Goal: Ask a question: Seek information or help from site administrators or community

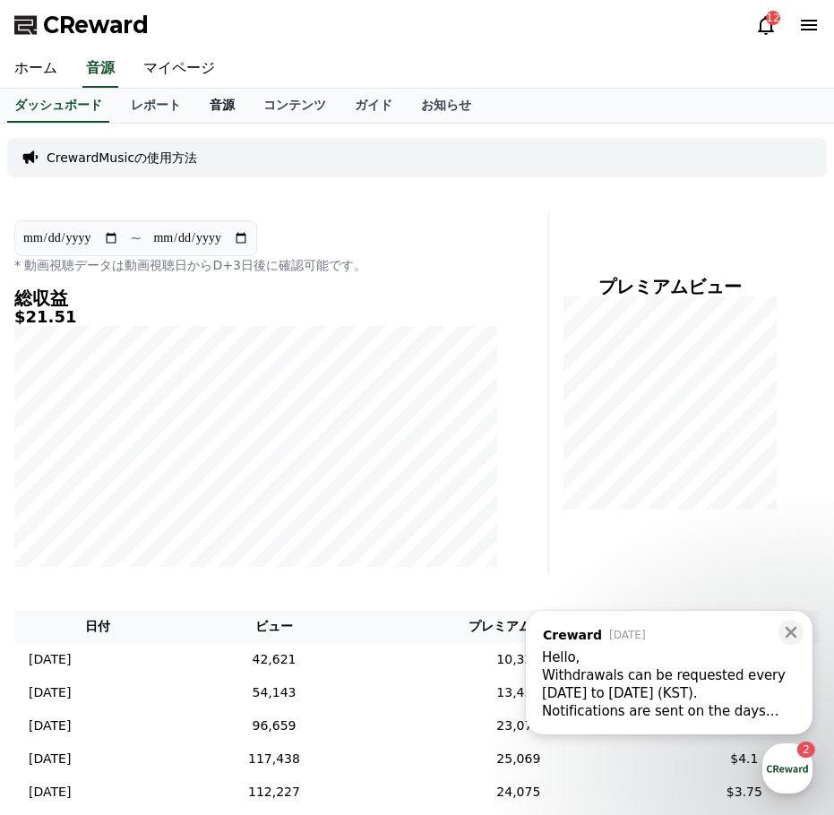
click at [195, 104] on link "音源" at bounding box center [222, 106] width 54 height 34
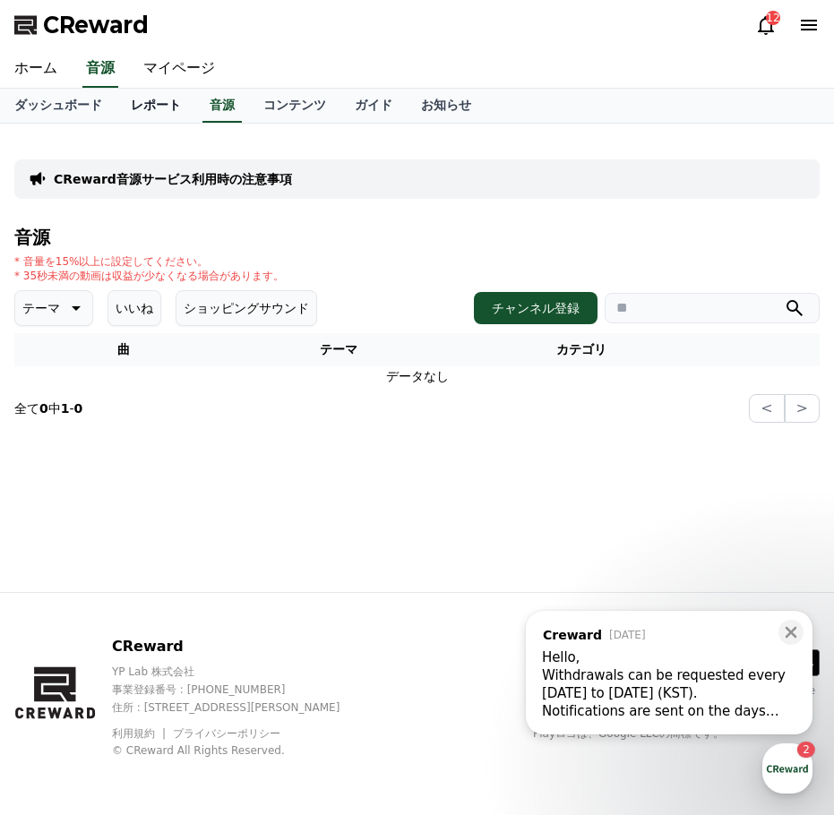
click at [116, 99] on link "レポート" at bounding box center [155, 106] width 79 height 34
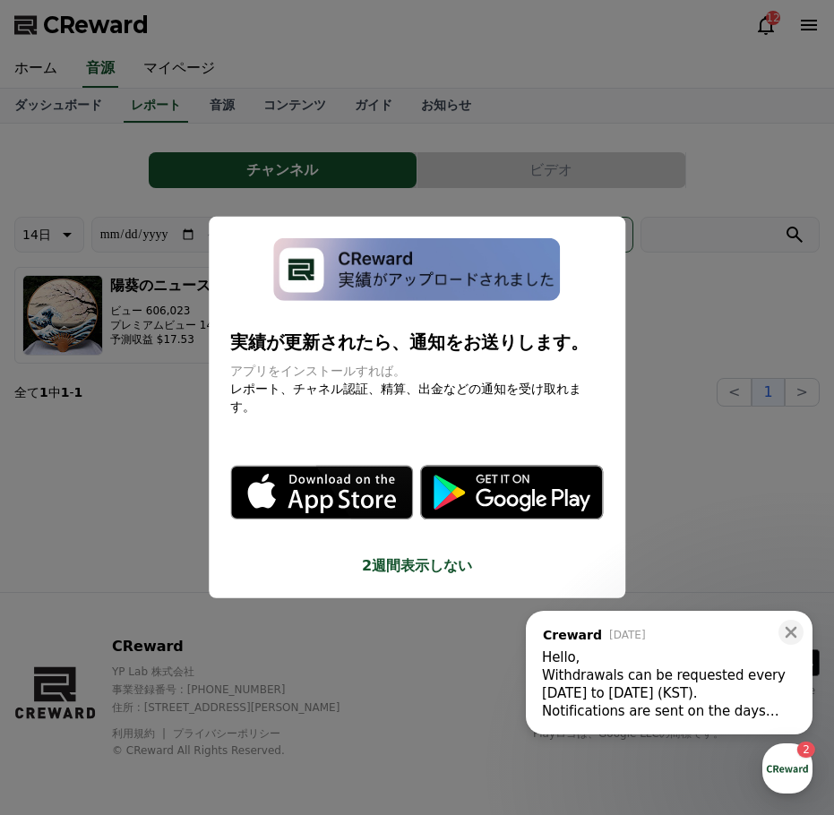
click at [177, 193] on button "close modal" at bounding box center [417, 407] width 834 height 815
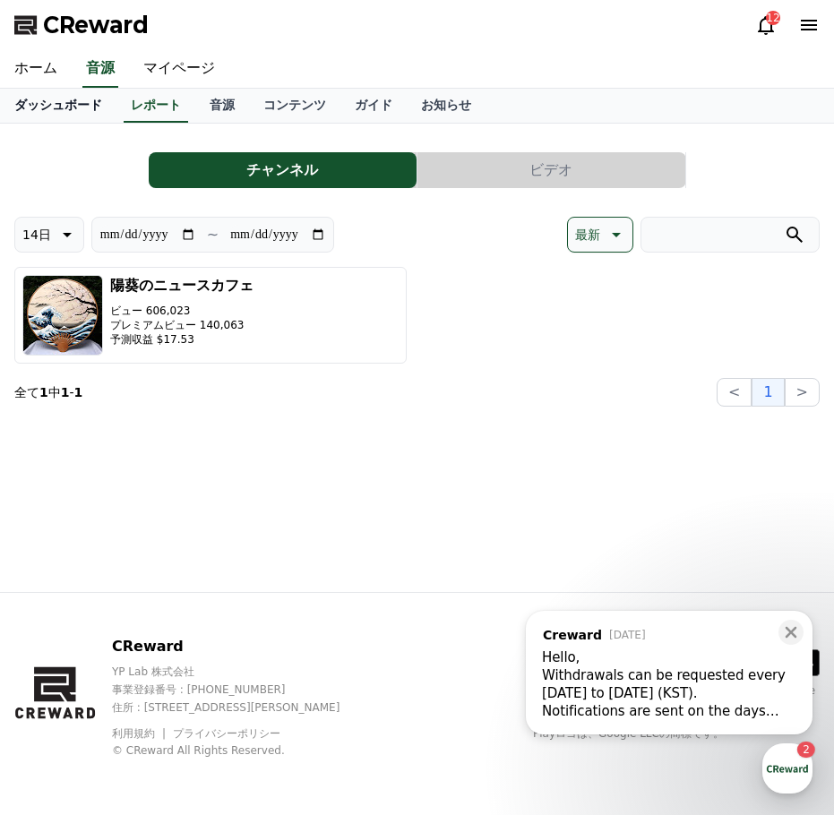
click at [67, 111] on link "ダッシュボード" at bounding box center [58, 106] width 116 height 34
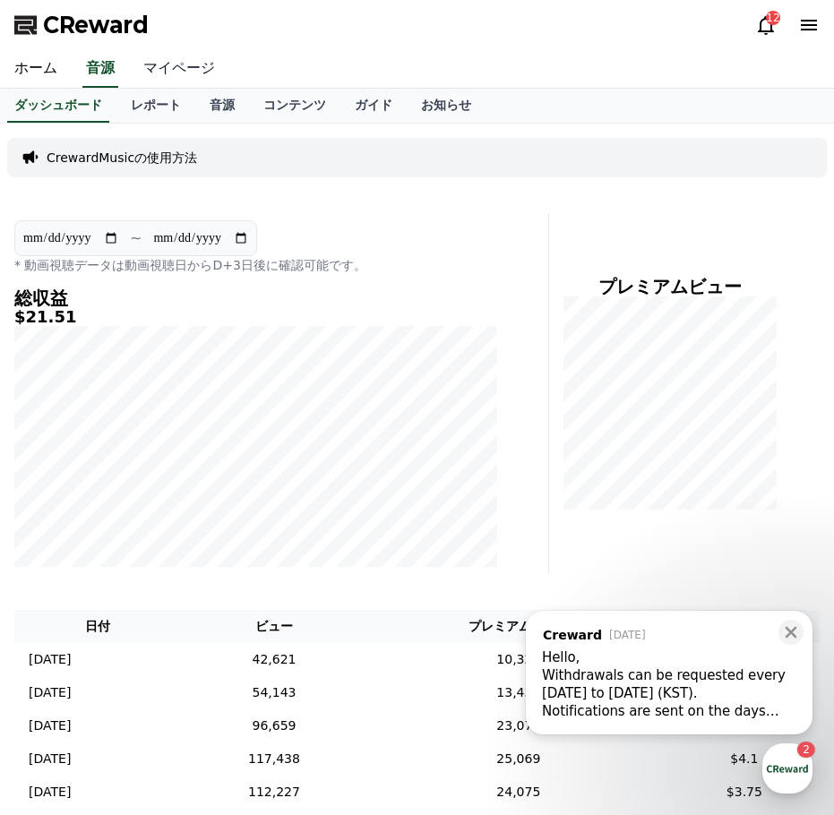
click at [172, 66] on link "マイページ" at bounding box center [179, 69] width 100 height 38
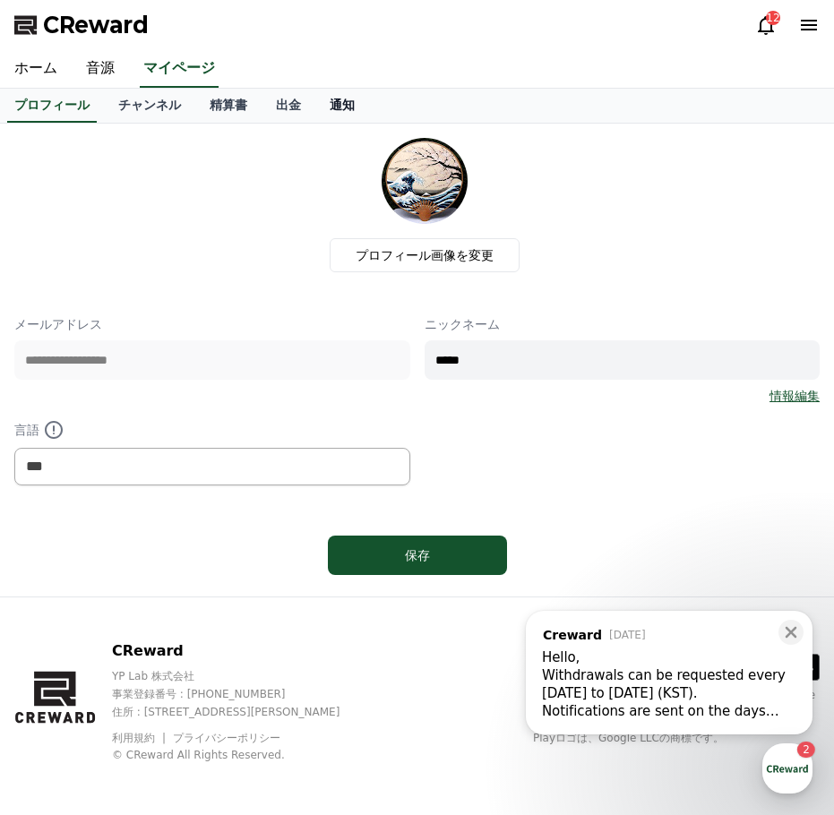
click at [315, 102] on link "通知" at bounding box center [342, 106] width 54 height 34
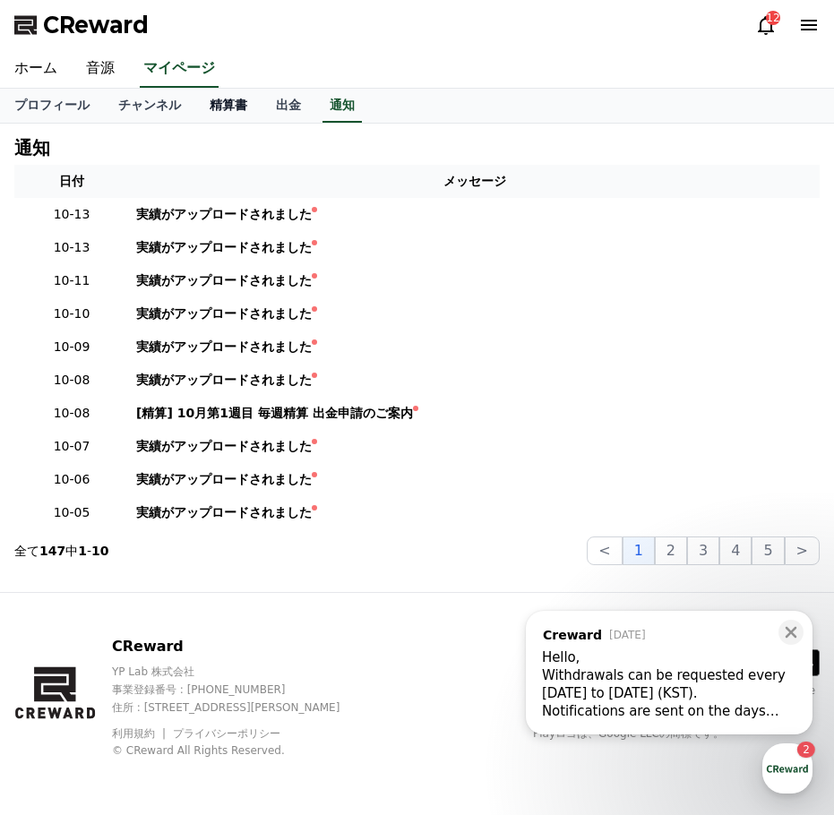
click at [199, 105] on link "精算書" at bounding box center [228, 106] width 66 height 34
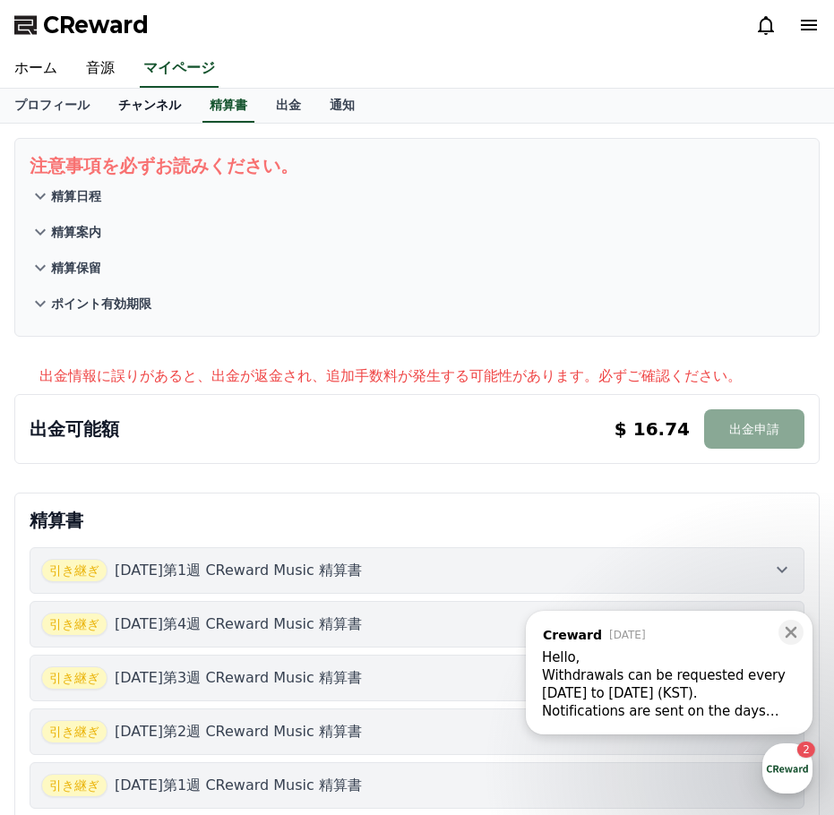
click at [133, 107] on link "チャンネル" at bounding box center [149, 106] width 91 height 34
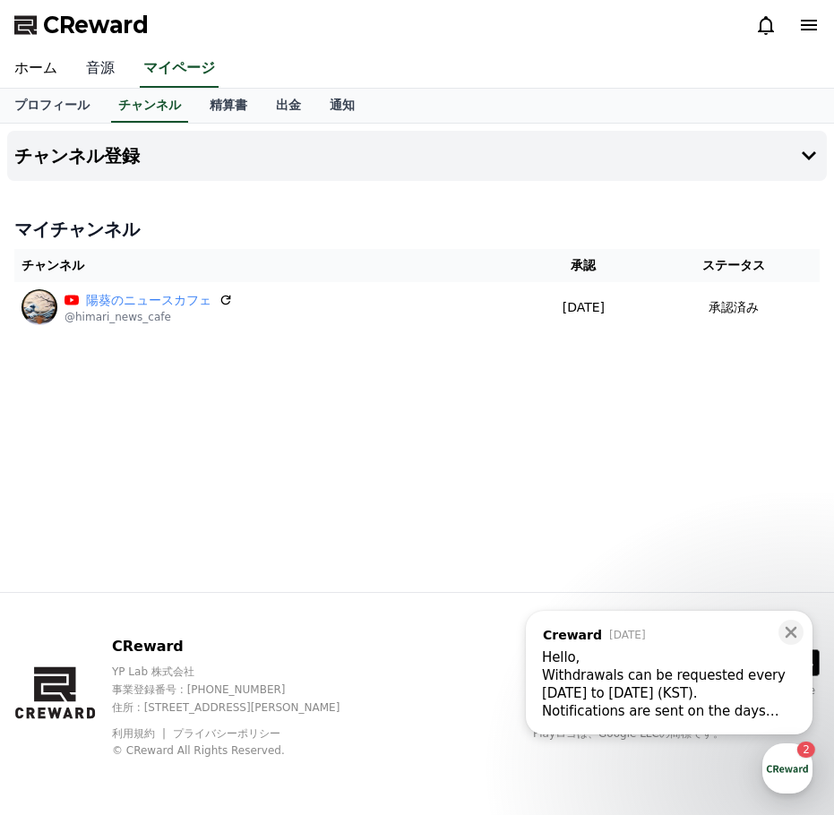
click at [107, 74] on link "音源" at bounding box center [100, 69] width 57 height 38
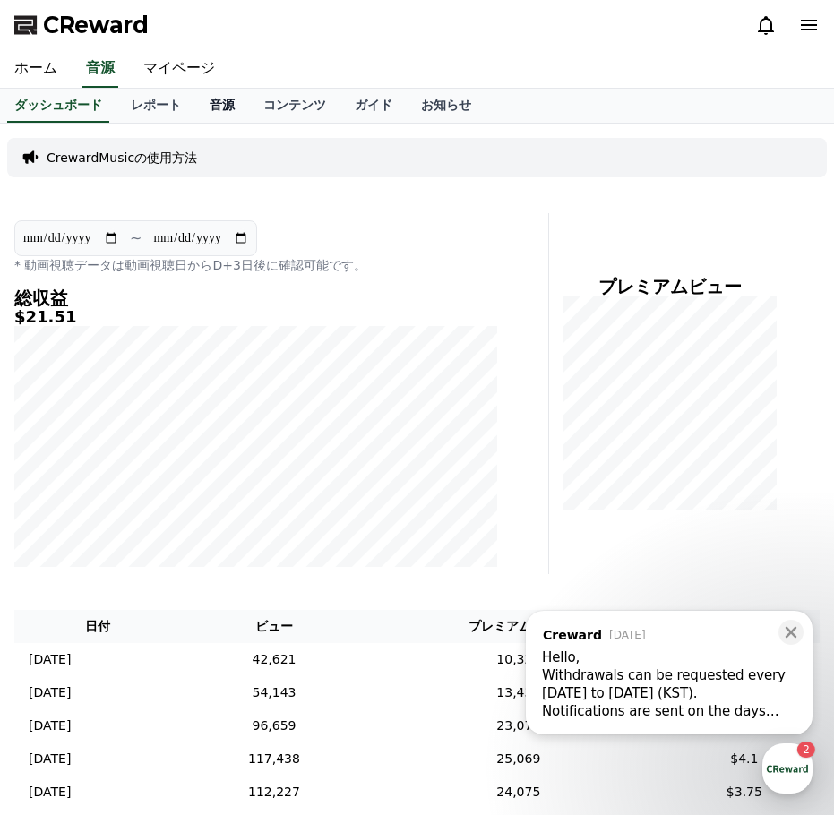
click at [195, 95] on link "音源" at bounding box center [222, 106] width 54 height 34
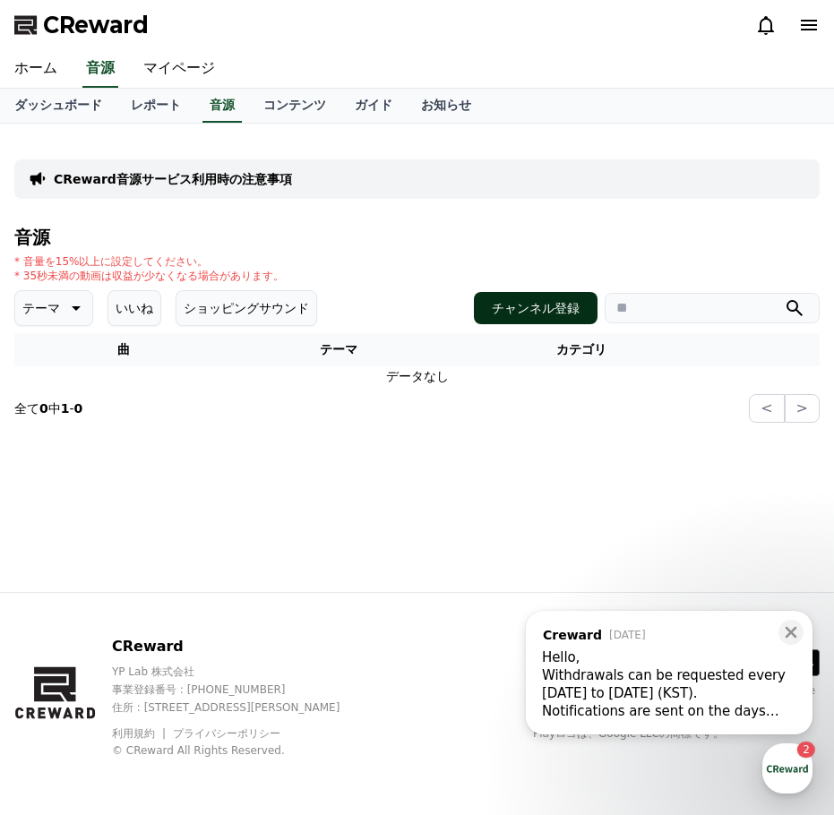
click at [517, 310] on button "チャンネル登録" at bounding box center [536, 308] width 124 height 32
click at [155, 72] on link "マイページ" at bounding box center [179, 69] width 100 height 38
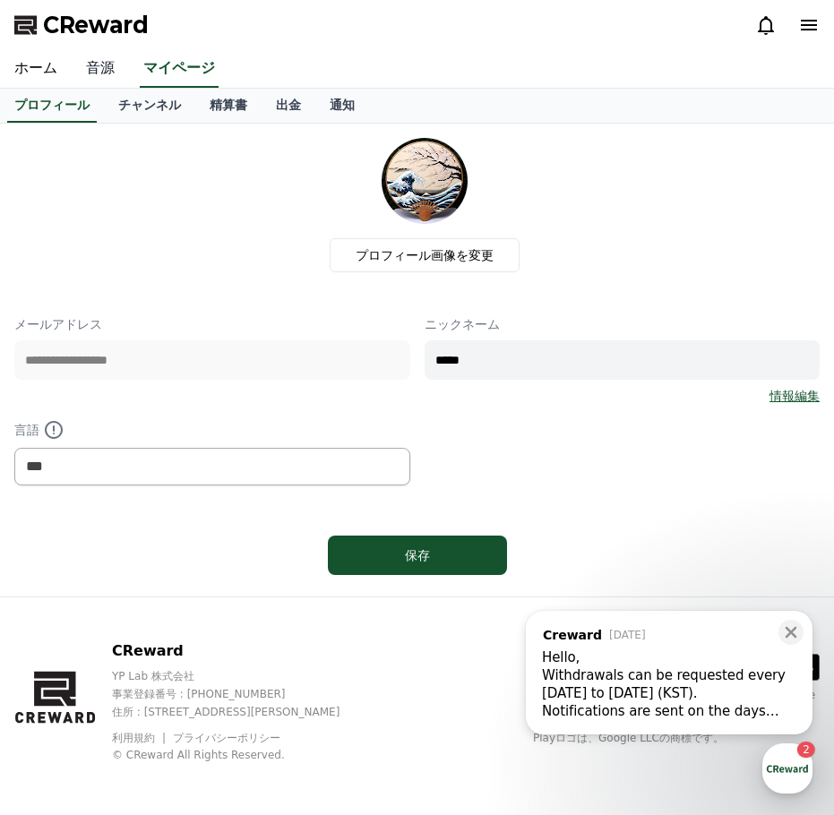
click at [104, 71] on link "音源" at bounding box center [100, 69] width 57 height 38
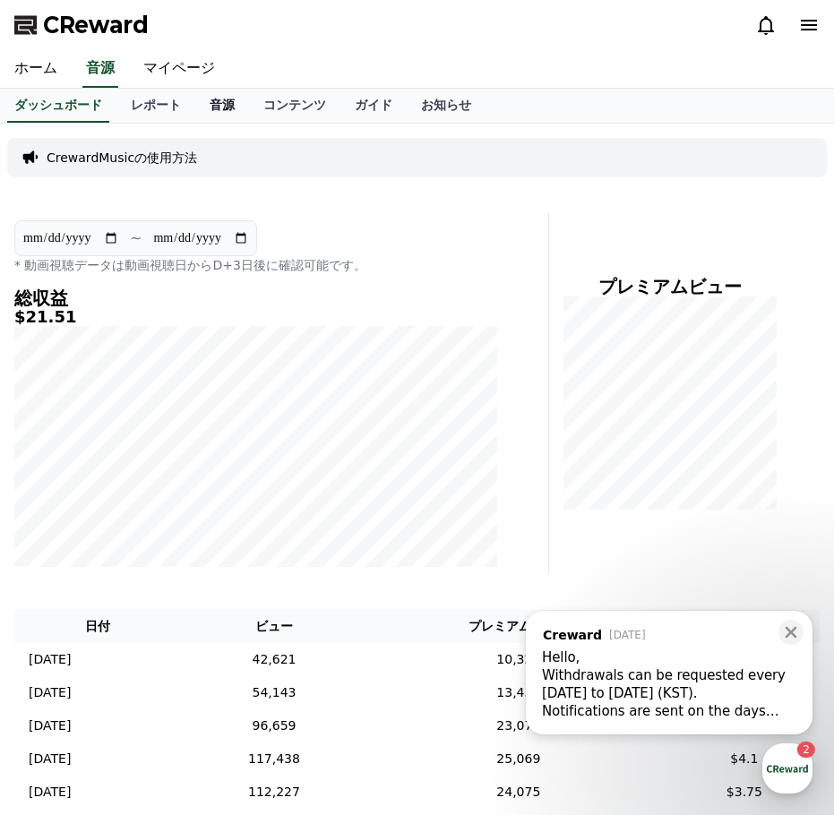
click at [195, 104] on link "音源" at bounding box center [222, 106] width 54 height 34
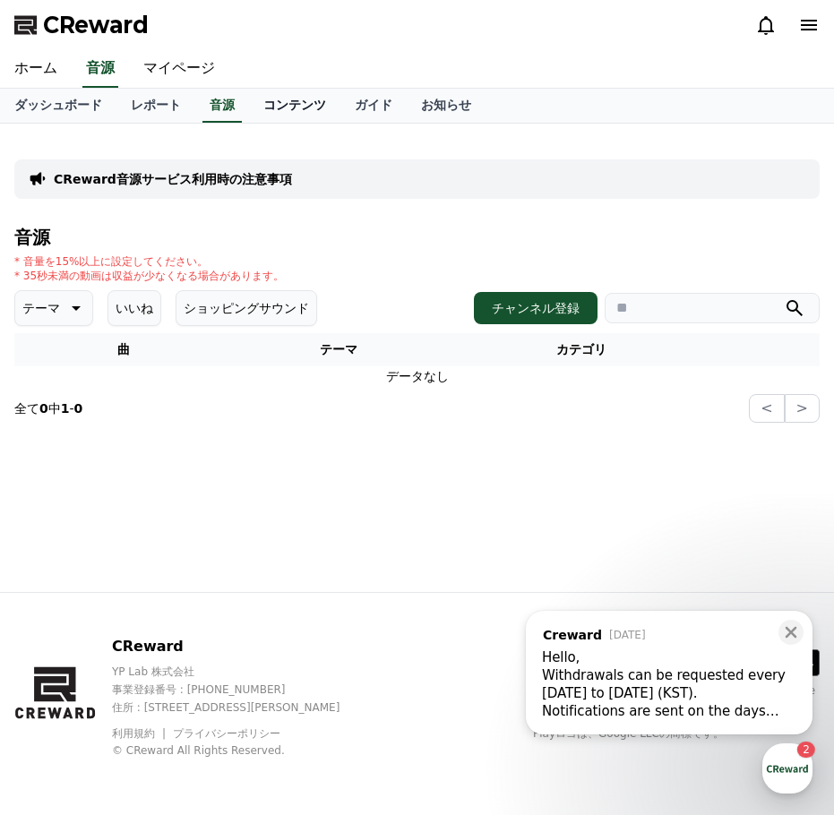
click at [261, 107] on link "コンテンツ" at bounding box center [294, 106] width 91 height 34
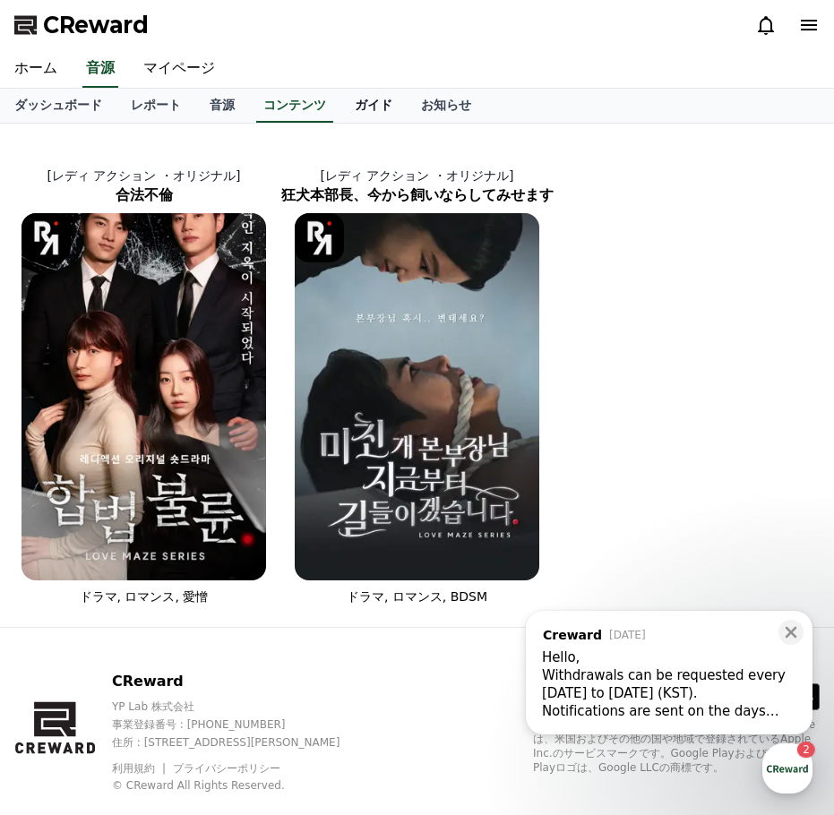
click at [340, 105] on link "ガイド" at bounding box center [373, 106] width 66 height 34
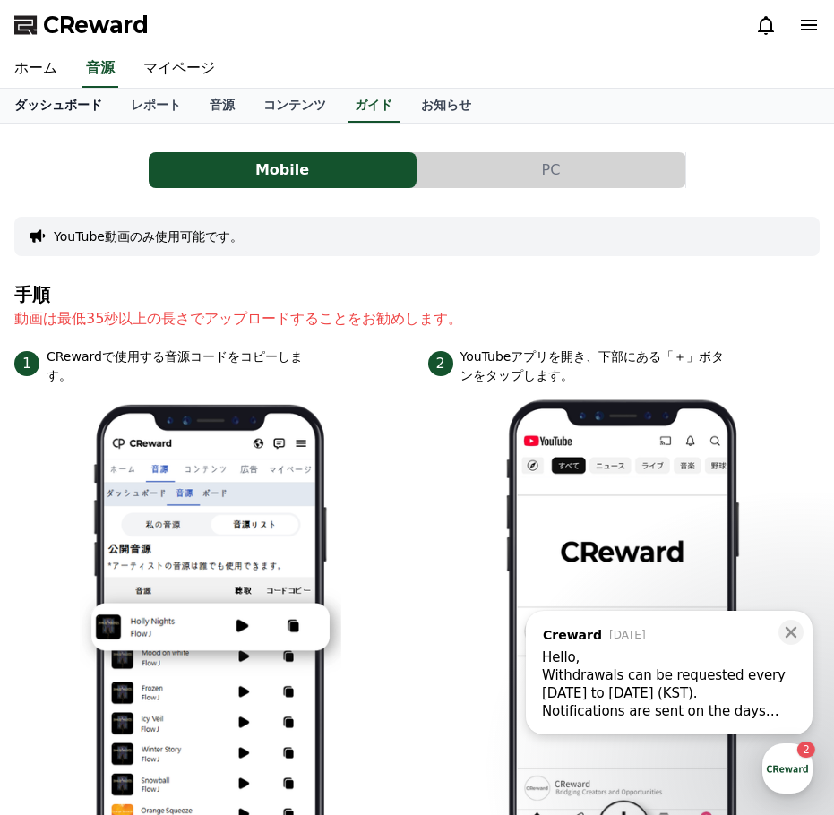
click at [58, 112] on link "ダッシュボード" at bounding box center [58, 106] width 116 height 34
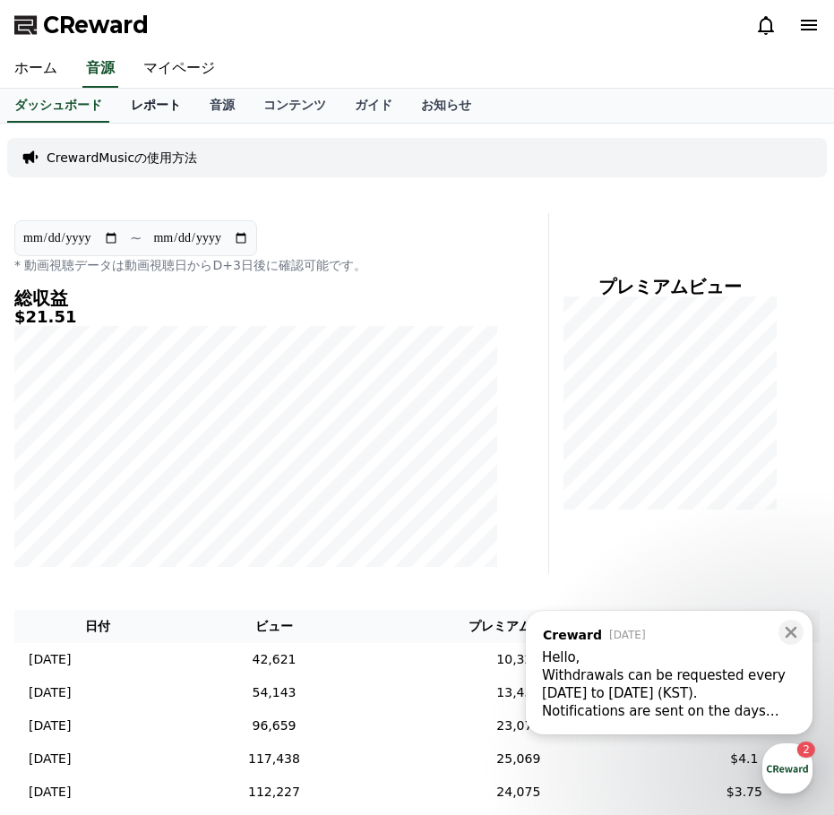
click at [116, 107] on link "レポート" at bounding box center [155, 106] width 79 height 34
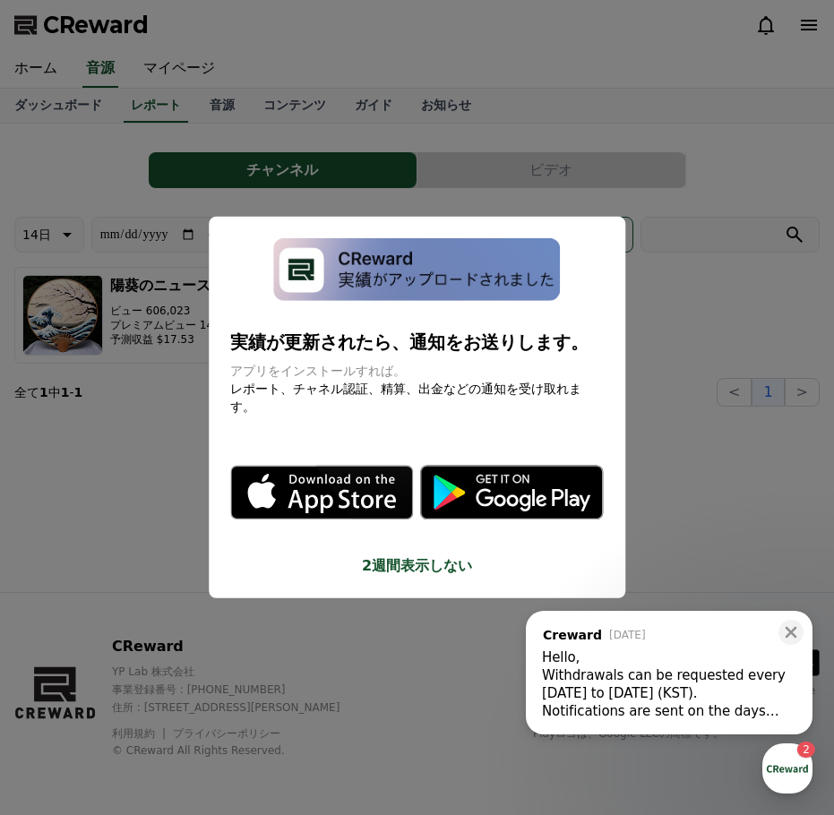
click at [264, 107] on button "close modal" at bounding box center [417, 407] width 834 height 815
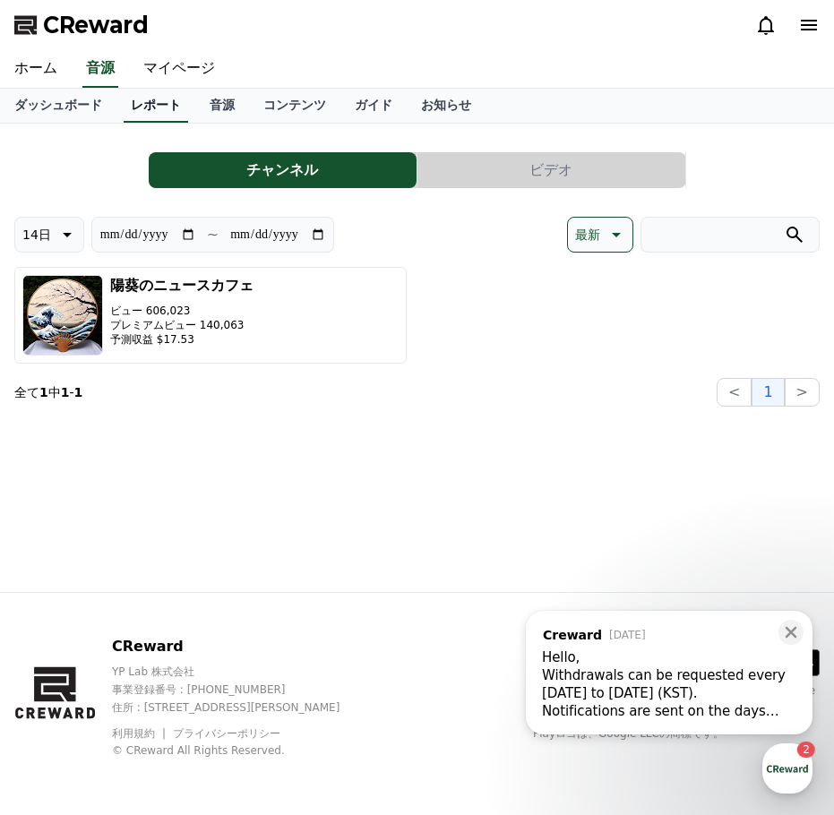
click at [138, 101] on link "レポート" at bounding box center [156, 106] width 64 height 34
click at [195, 102] on link "音源" at bounding box center [222, 106] width 54 height 34
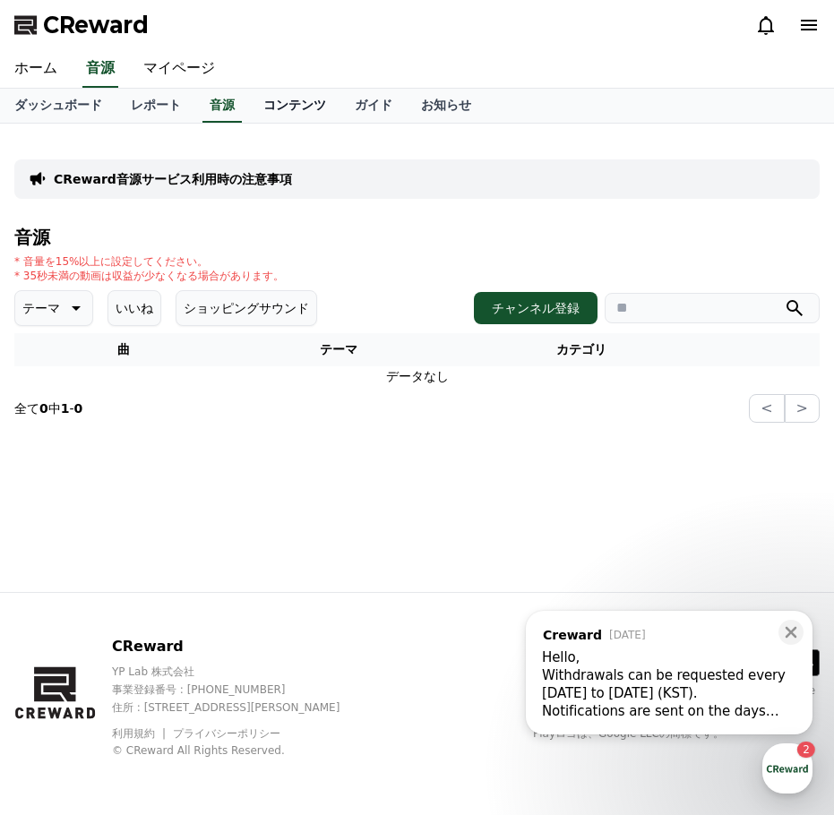
click at [249, 104] on link "コンテンツ" at bounding box center [294, 106] width 91 height 34
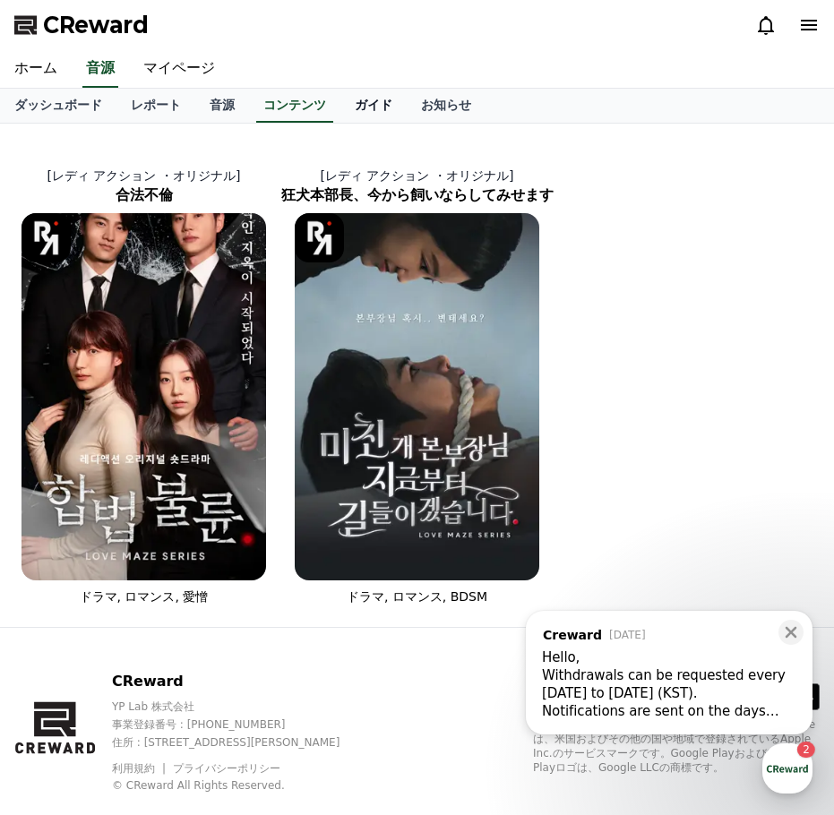
click at [340, 107] on link "ガイド" at bounding box center [373, 106] width 66 height 34
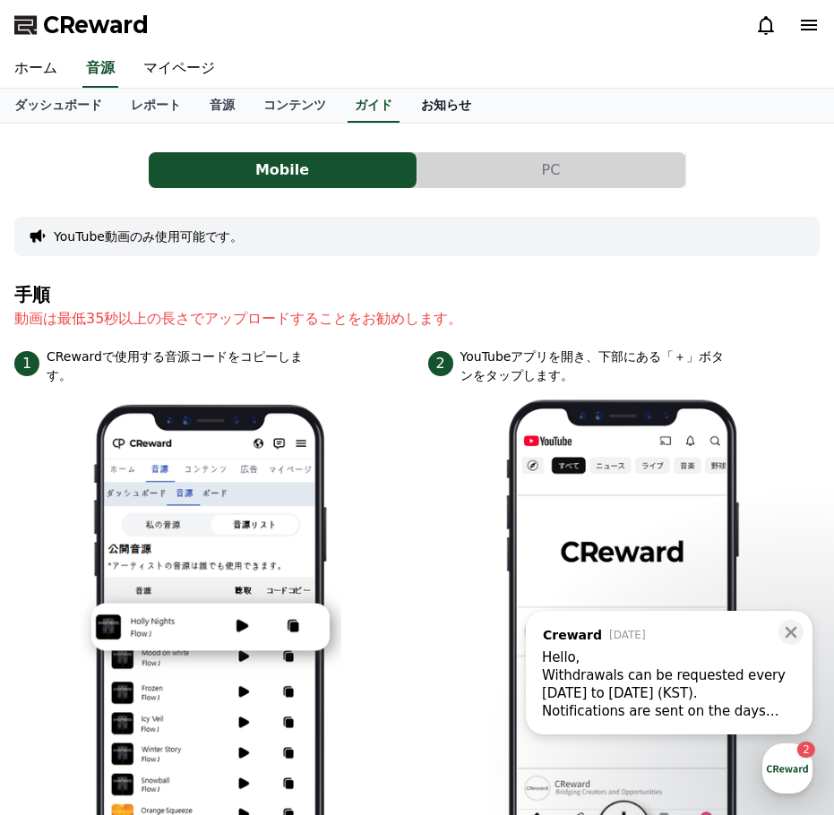
click at [407, 121] on link "お知らせ" at bounding box center [446, 106] width 79 height 34
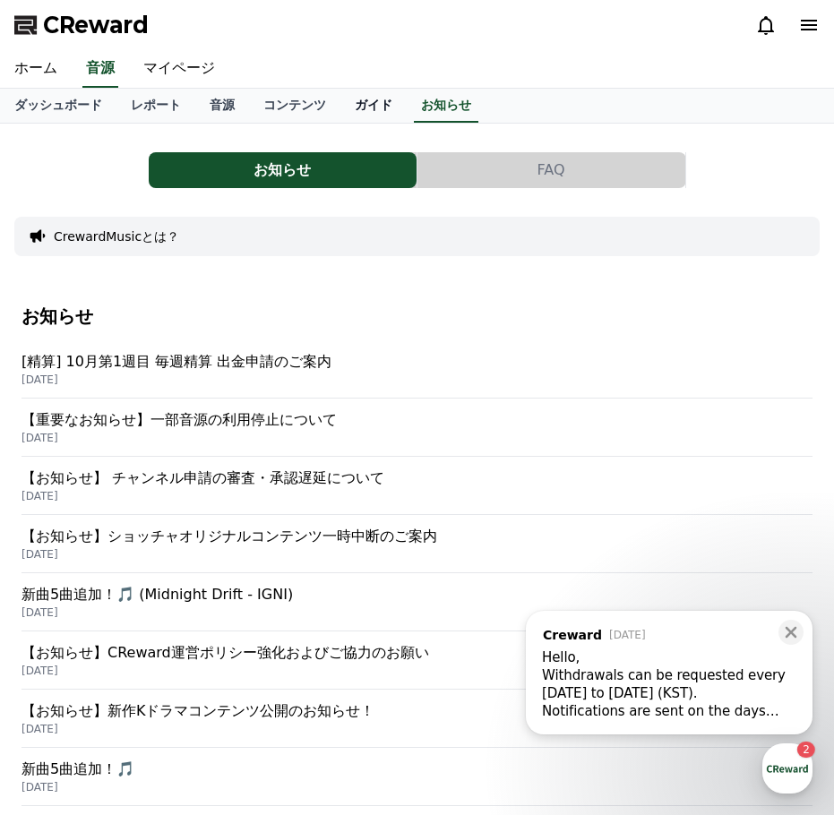
click at [340, 107] on link "ガイド" at bounding box center [373, 106] width 66 height 34
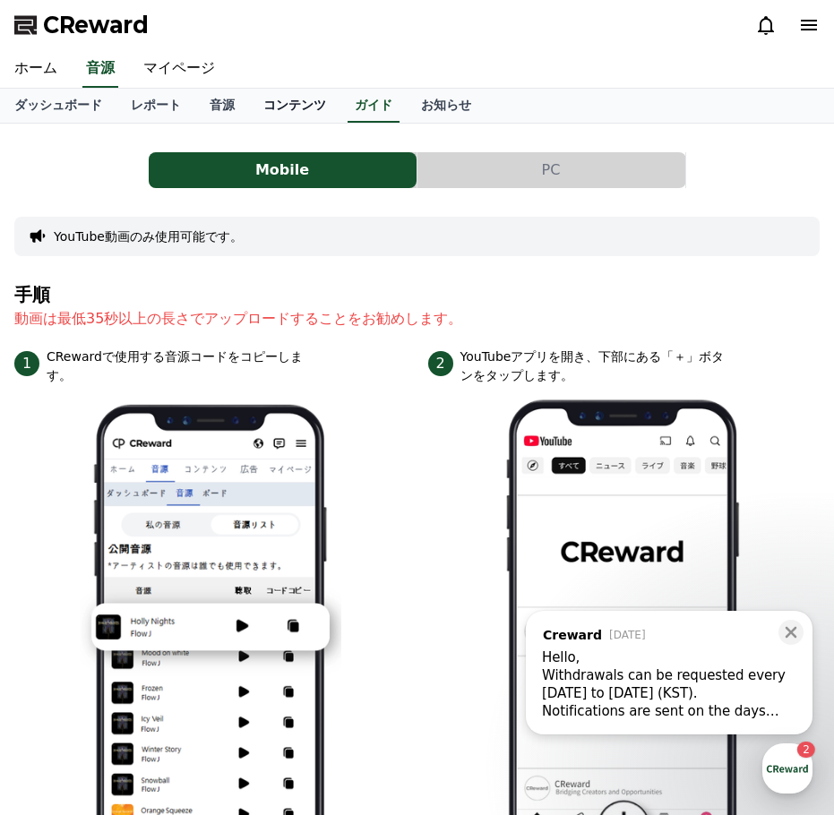
click at [249, 115] on link "コンテンツ" at bounding box center [294, 106] width 91 height 34
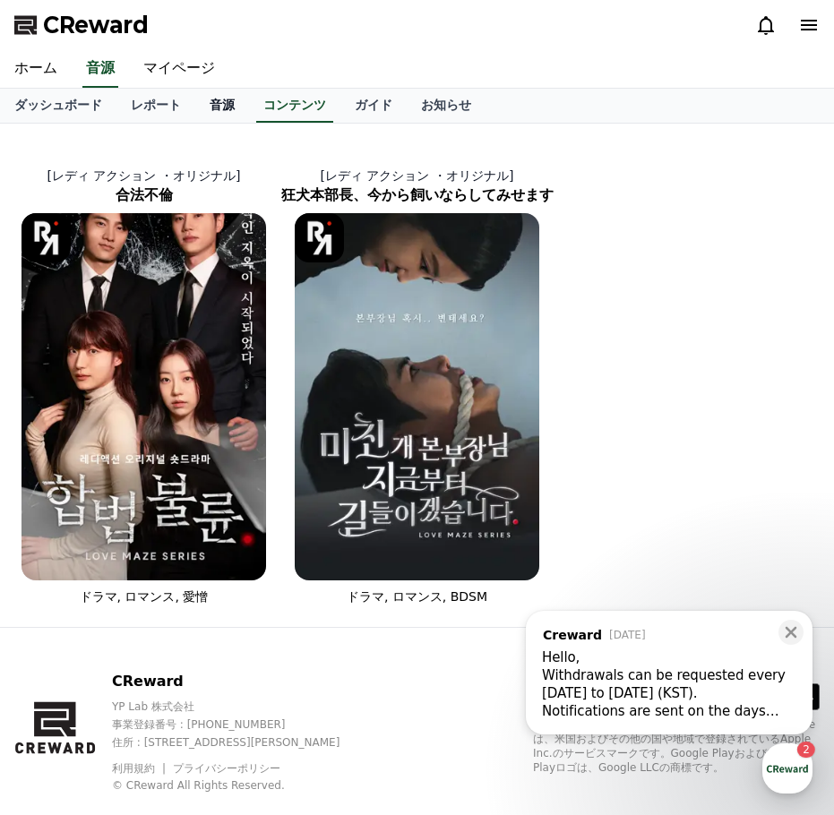
click at [195, 113] on link "音源" at bounding box center [222, 106] width 54 height 34
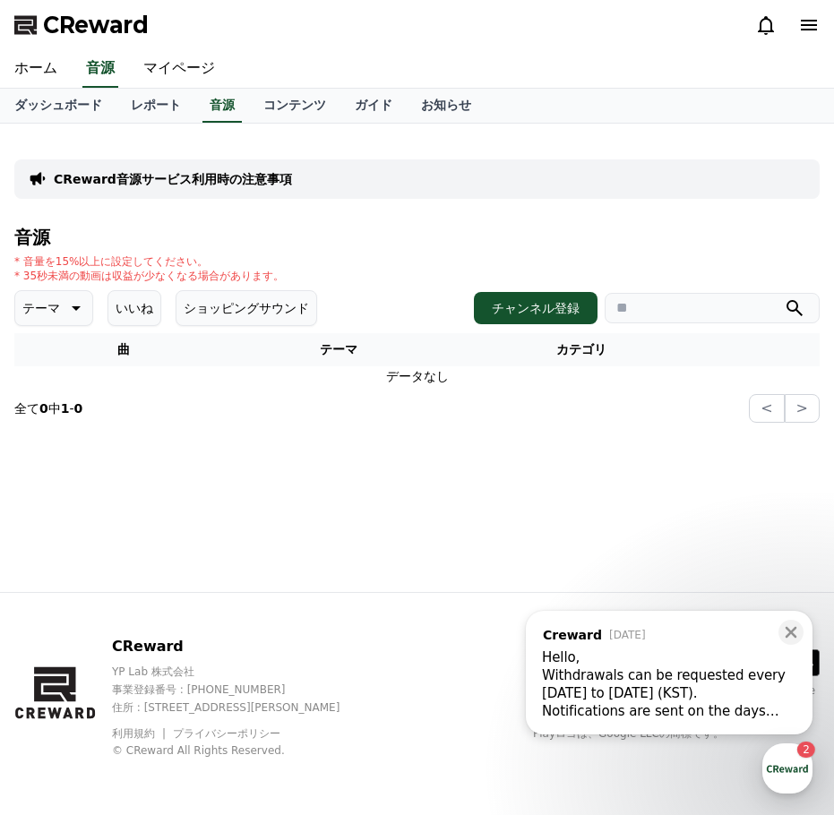
click at [67, 313] on icon at bounding box center [74, 307] width 21 height 21
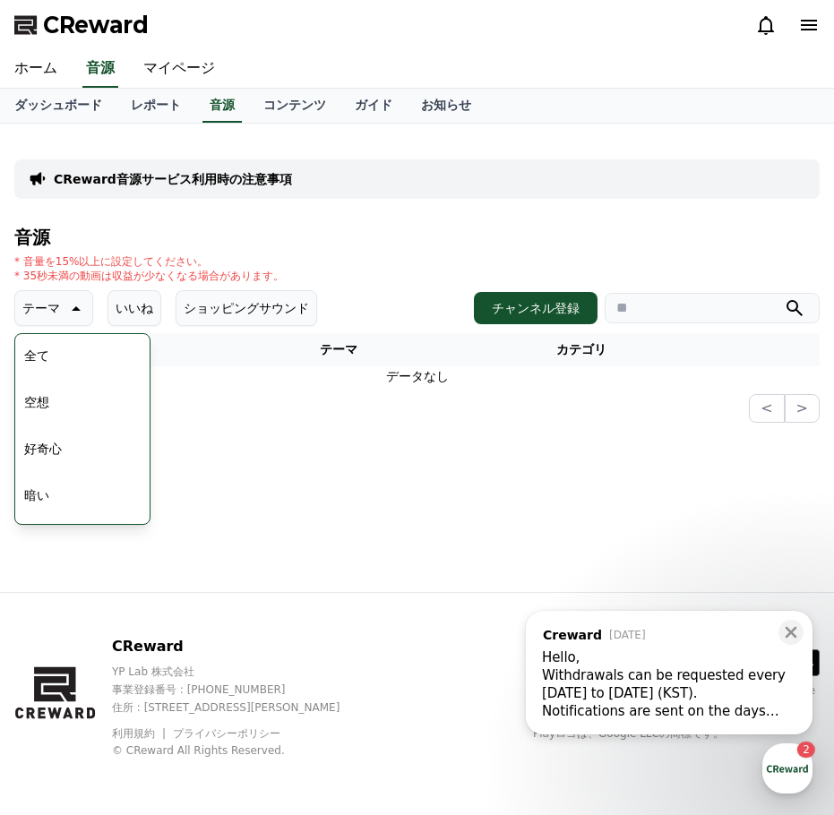
click at [48, 351] on button "全て" at bounding box center [36, 355] width 39 height 39
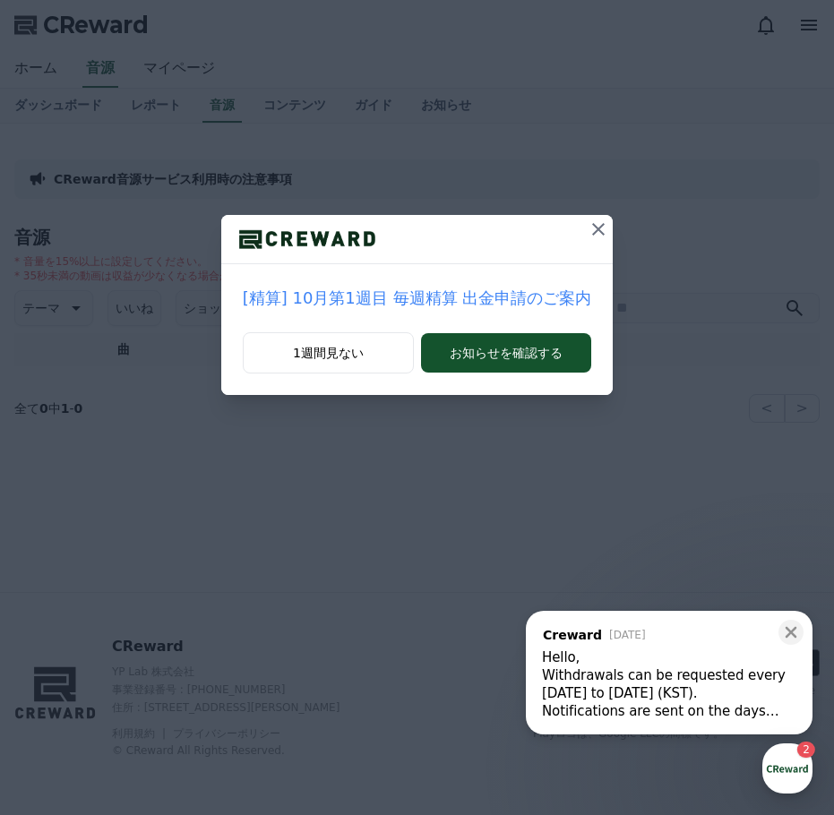
click at [595, 230] on icon at bounding box center [597, 228] width 21 height 21
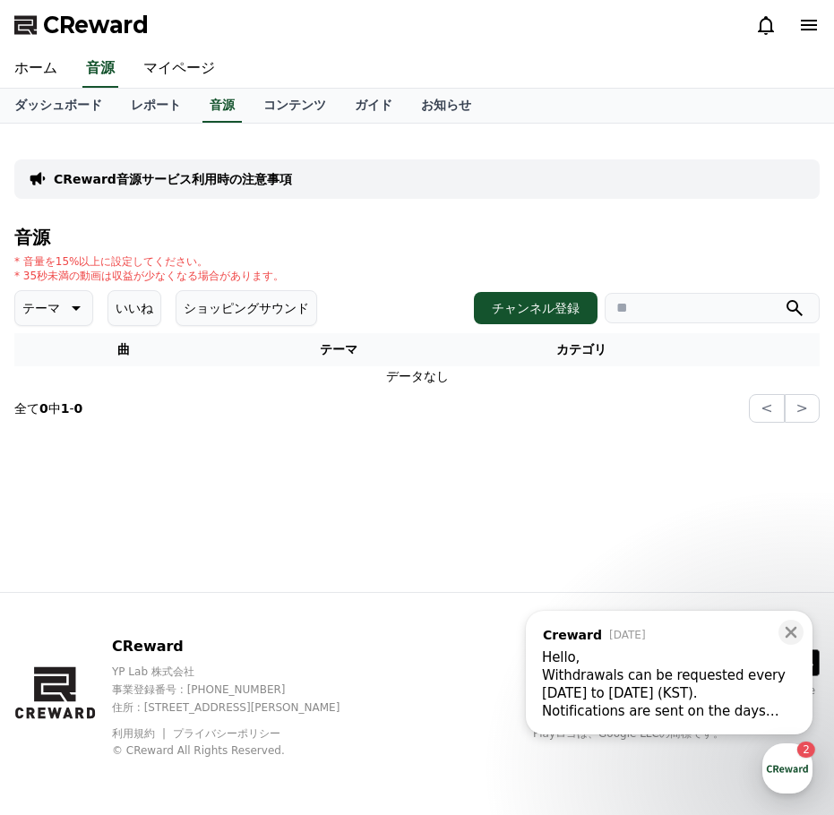
click at [201, 184] on p "CReward音源サービス利用時の注意事項" at bounding box center [173, 179] width 238 height 18
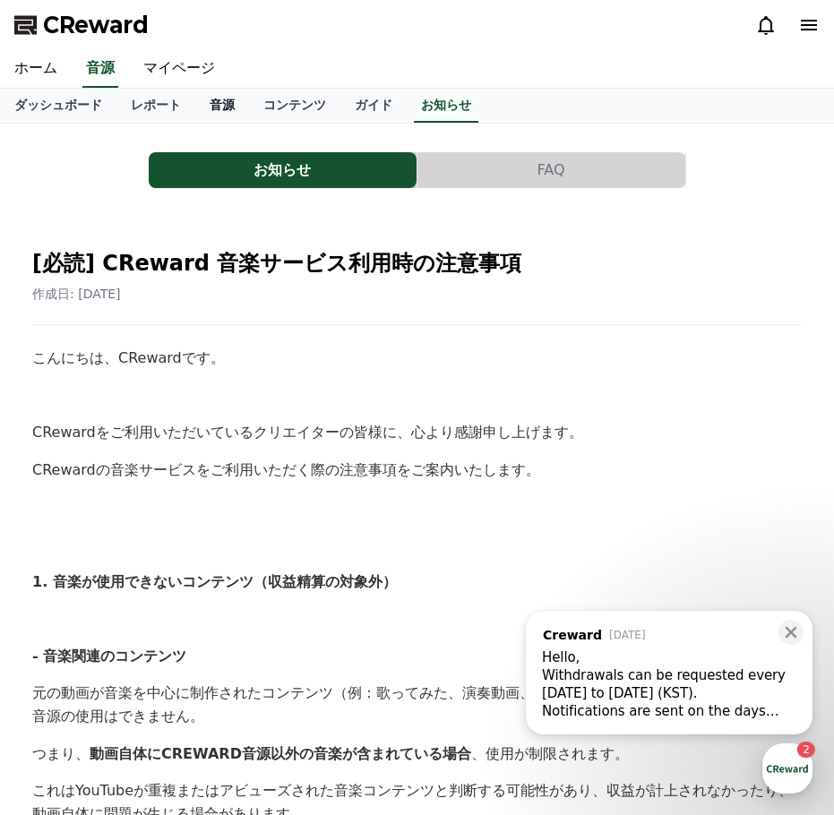
click at [195, 109] on link "音源" at bounding box center [222, 106] width 54 height 34
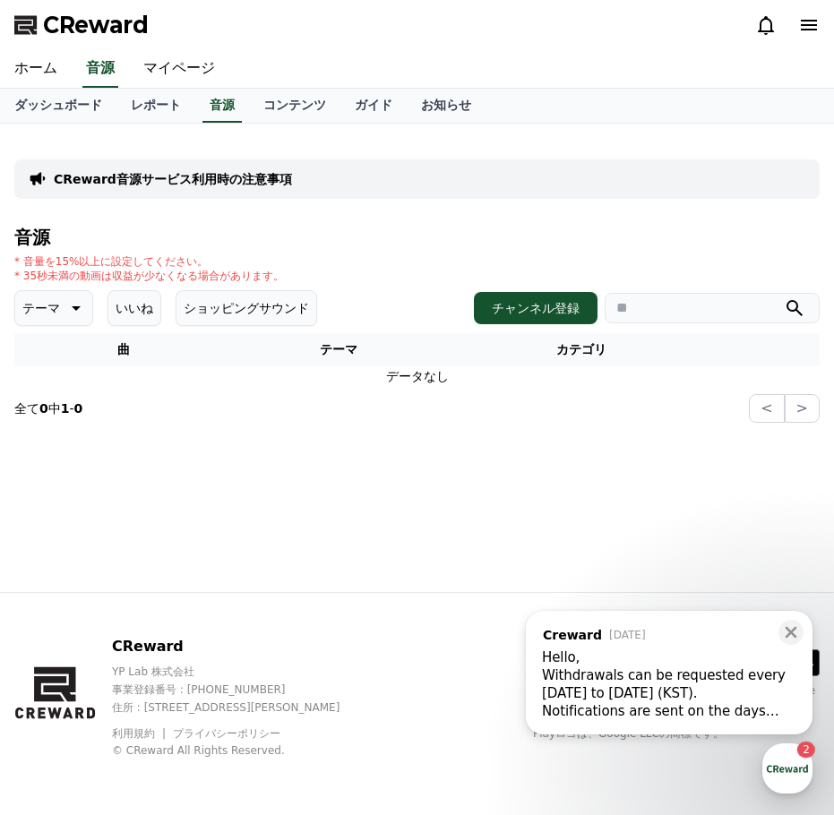
click at [638, 307] on input "search" at bounding box center [711, 308] width 215 height 30
click at [229, 313] on button "ショッピングサウンド" at bounding box center [246, 308] width 141 height 36
click at [130, 312] on button "いいね" at bounding box center [134, 308] width 54 height 36
click at [64, 311] on icon at bounding box center [74, 307] width 21 height 21
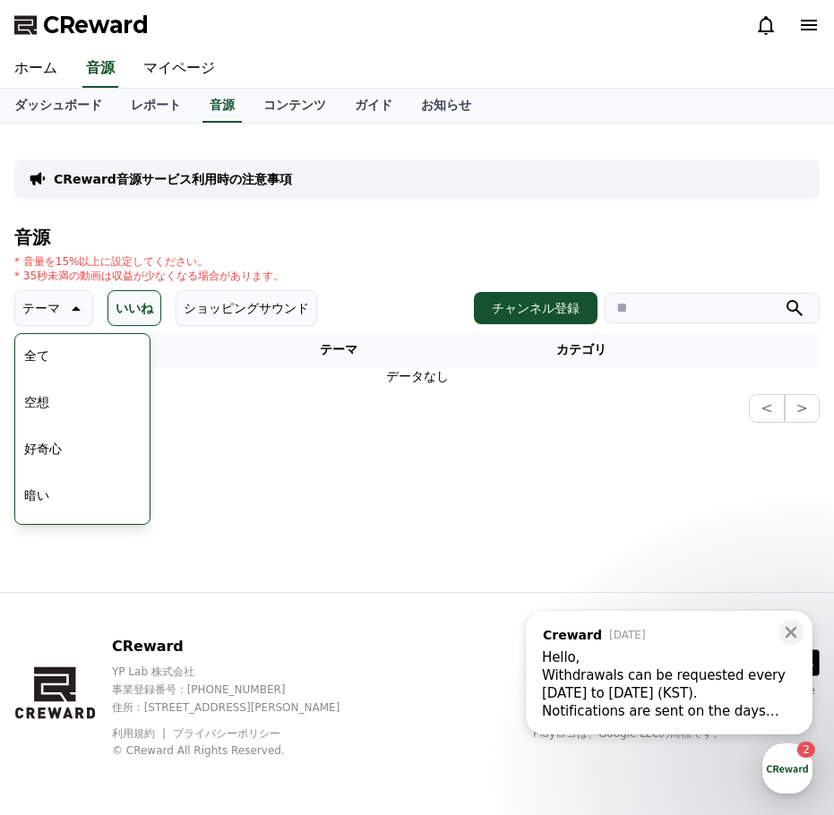
click at [40, 358] on button "全て" at bounding box center [36, 355] width 39 height 39
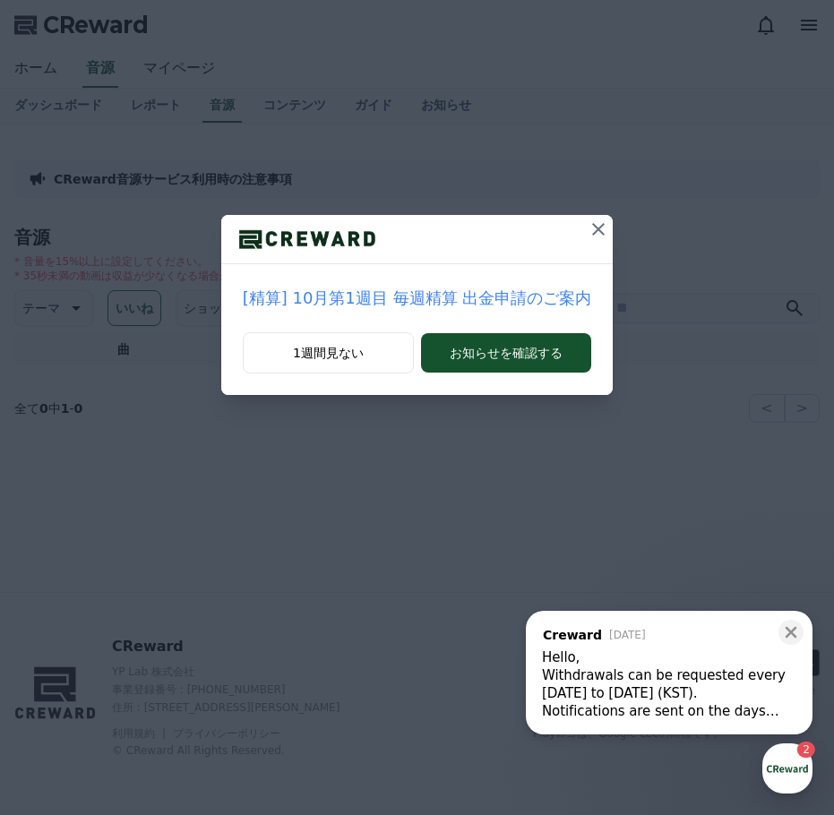
click at [584, 235] on button at bounding box center [598, 229] width 29 height 29
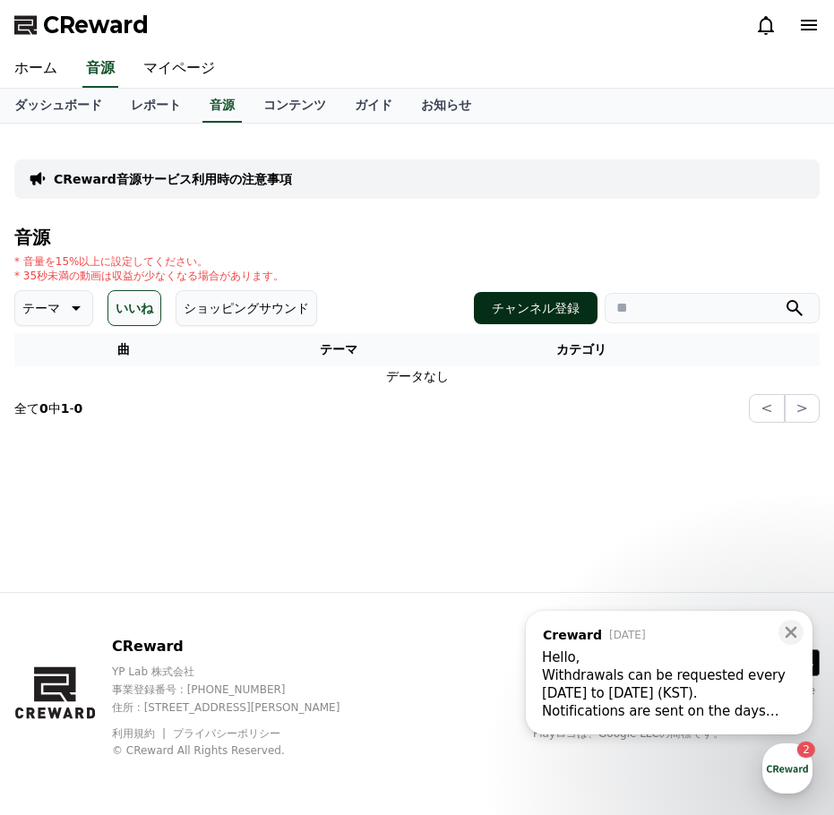
click at [535, 306] on button "チャンネル登録" at bounding box center [536, 308] width 124 height 32
click at [64, 298] on icon at bounding box center [74, 307] width 21 height 21
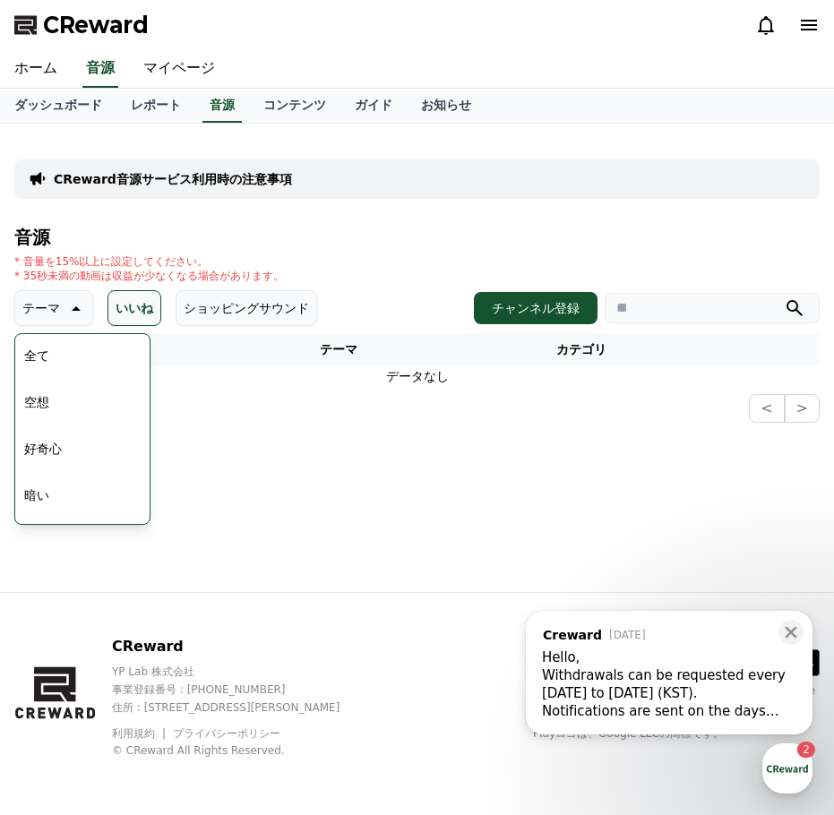
click at [48, 359] on button "全て" at bounding box center [36, 355] width 39 height 39
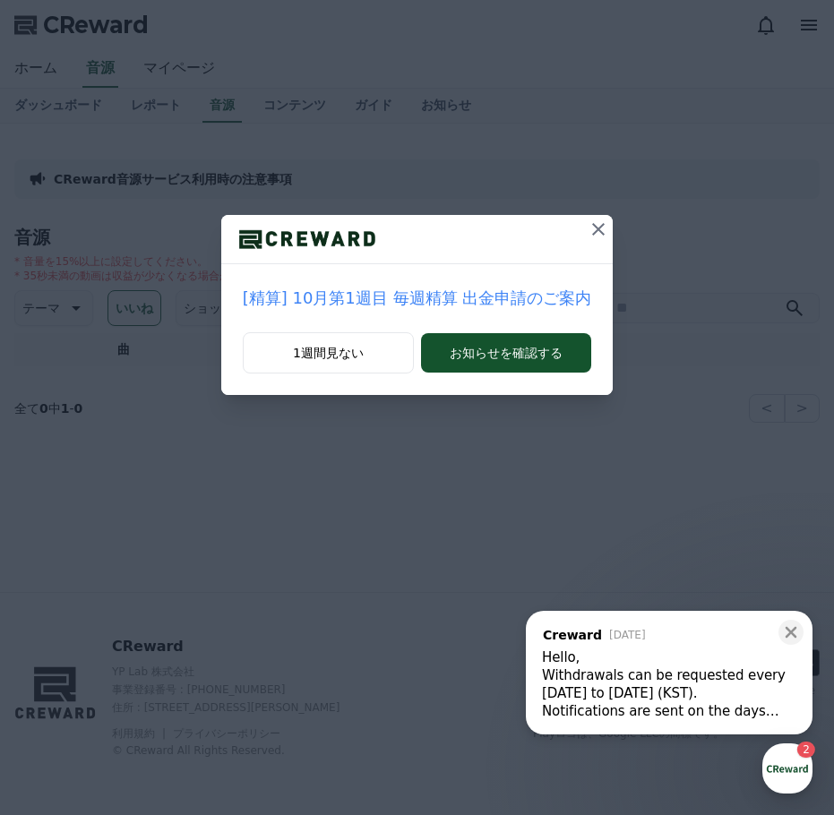
click at [593, 227] on icon at bounding box center [598, 229] width 13 height 13
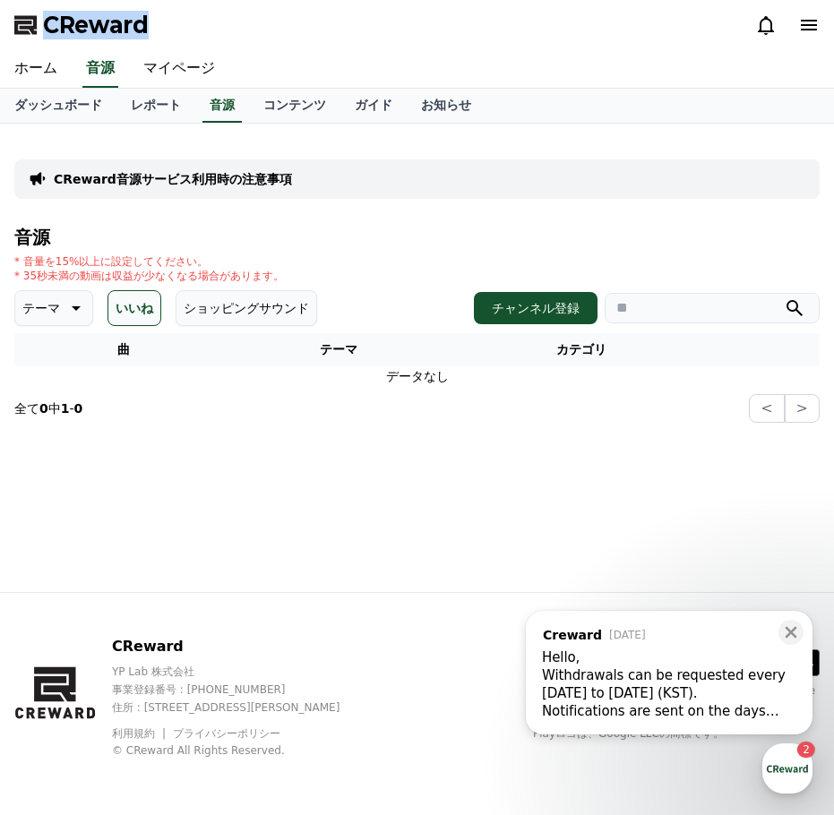
drag, startPoint x: 174, startPoint y: 26, endPoint x: 41, endPoint y: 26, distance: 132.5
click at [41, 26] on div "CReward" at bounding box center [417, 25] width 834 height 50
click at [202, 298] on button "ショッピングサウンド" at bounding box center [246, 308] width 141 height 36
click at [122, 301] on button "いいね" at bounding box center [134, 308] width 54 height 36
click at [64, 302] on icon at bounding box center [74, 307] width 21 height 21
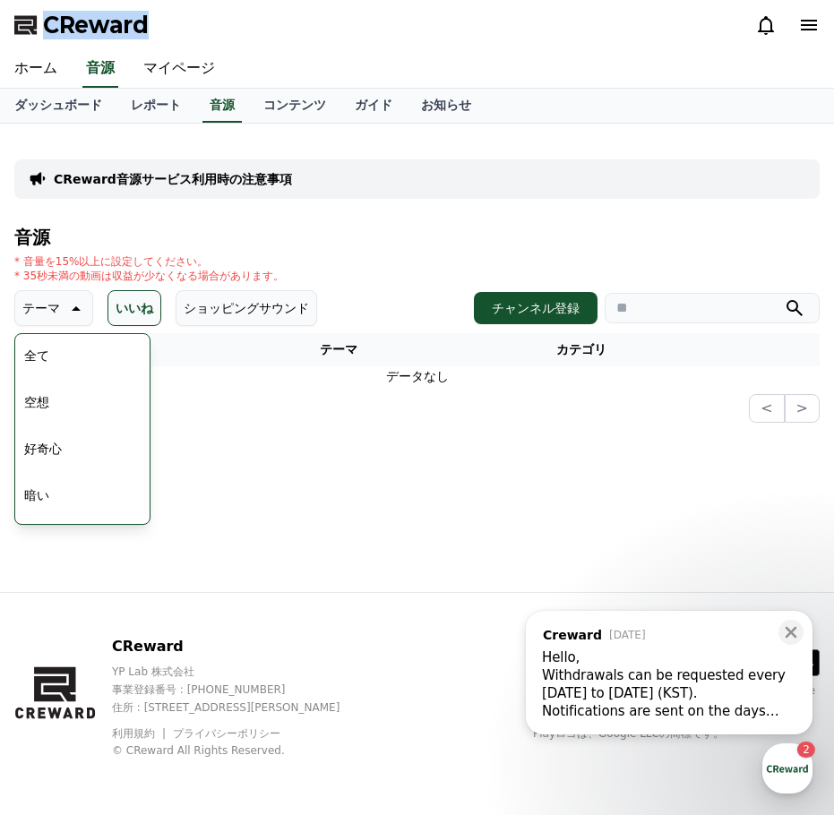
click at [41, 349] on button "全て" at bounding box center [36, 355] width 39 height 39
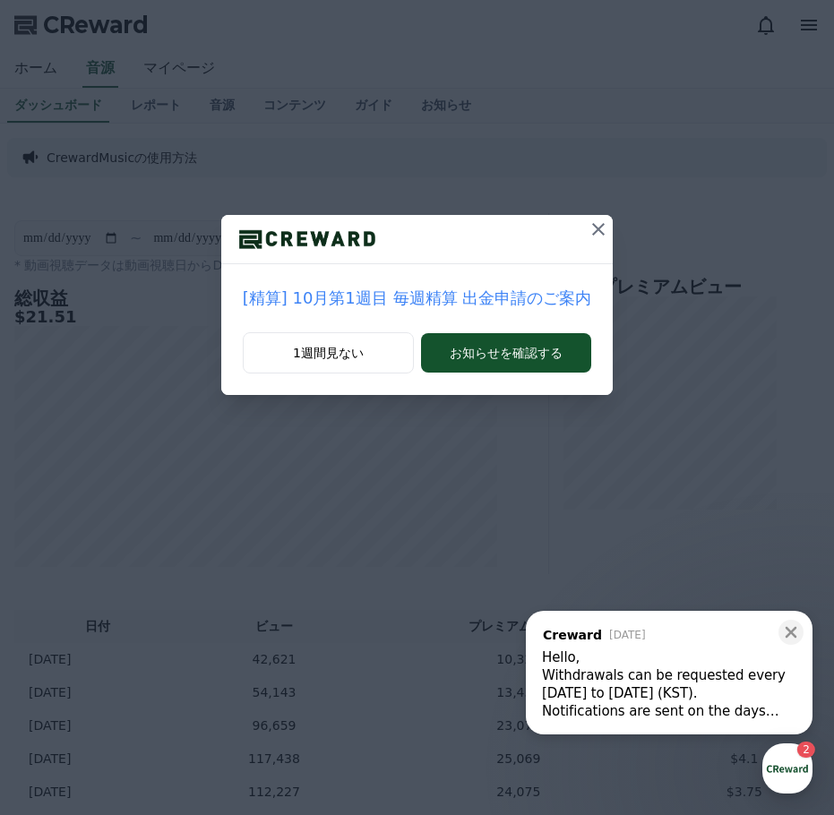
click at [588, 235] on icon at bounding box center [597, 228] width 21 height 21
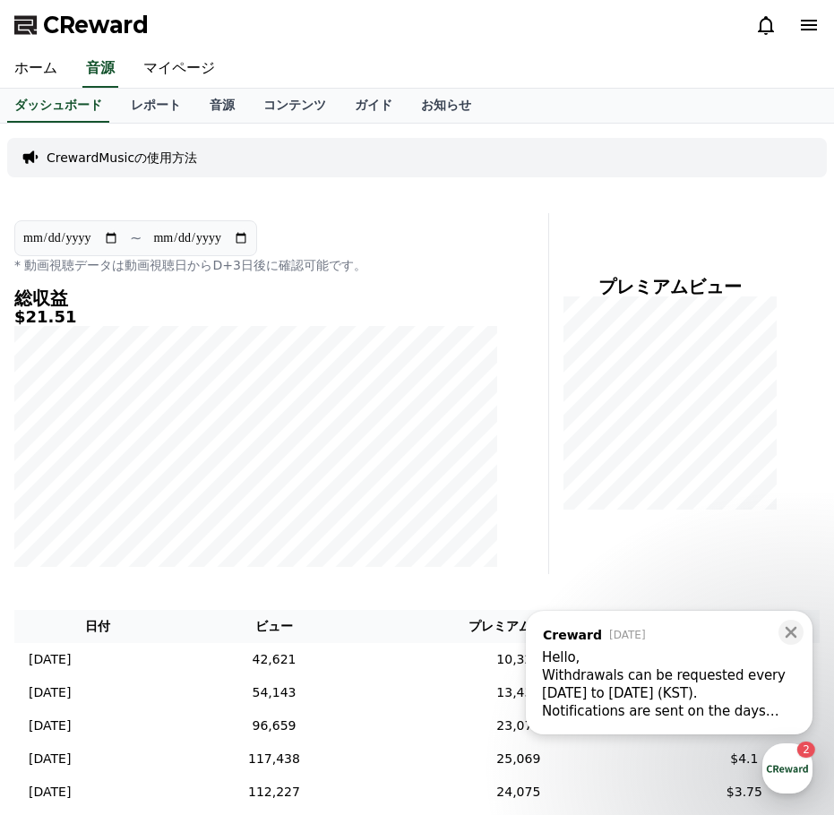
click at [115, 158] on p "CrewardMusicの使用方法" at bounding box center [122, 158] width 150 height 18
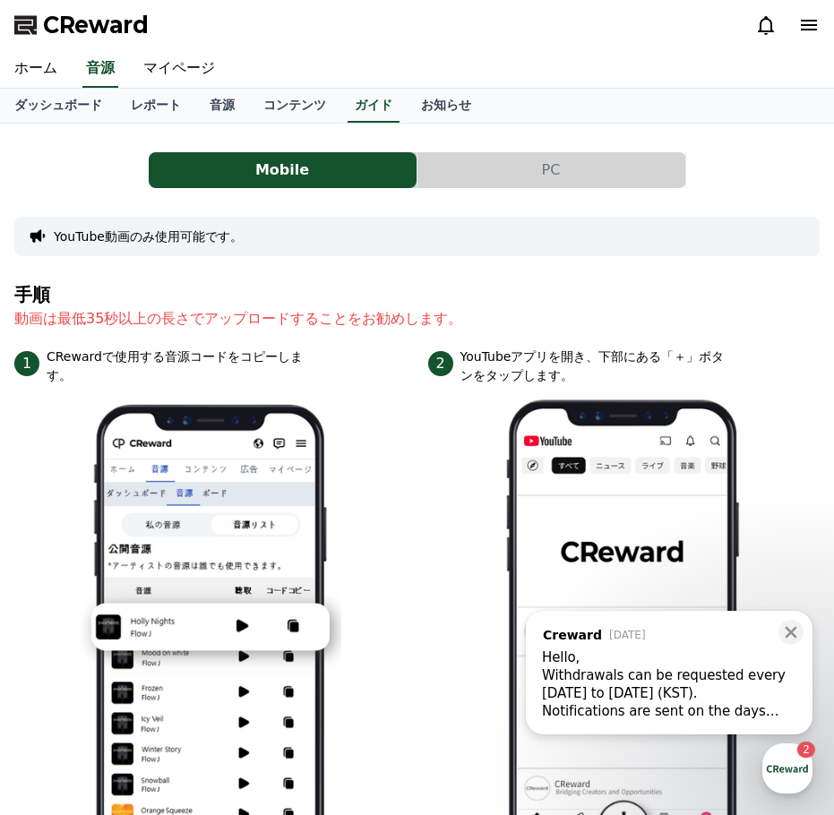
click at [467, 178] on button "PC" at bounding box center [551, 170] width 268 height 36
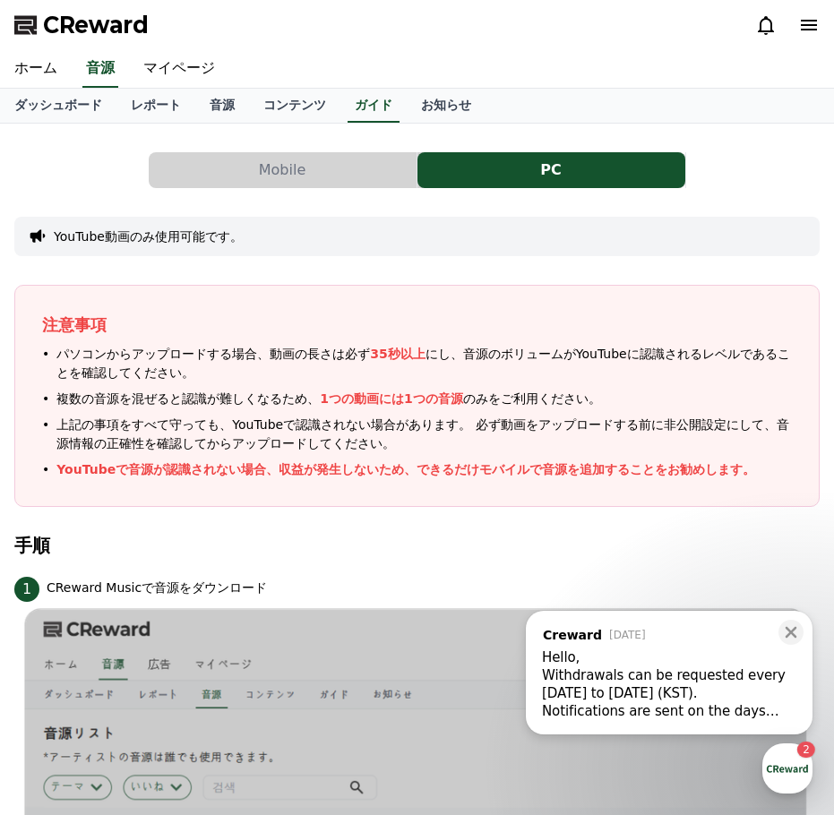
click at [300, 165] on button "Mobile" at bounding box center [283, 170] width 268 height 36
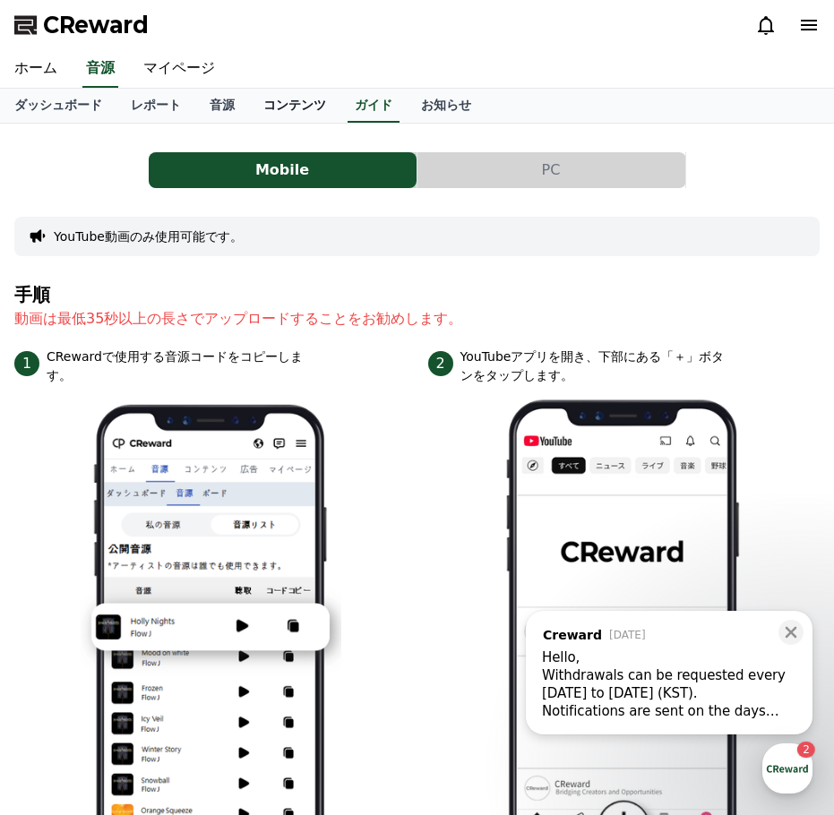
click at [262, 109] on link "コンテンツ" at bounding box center [294, 106] width 91 height 34
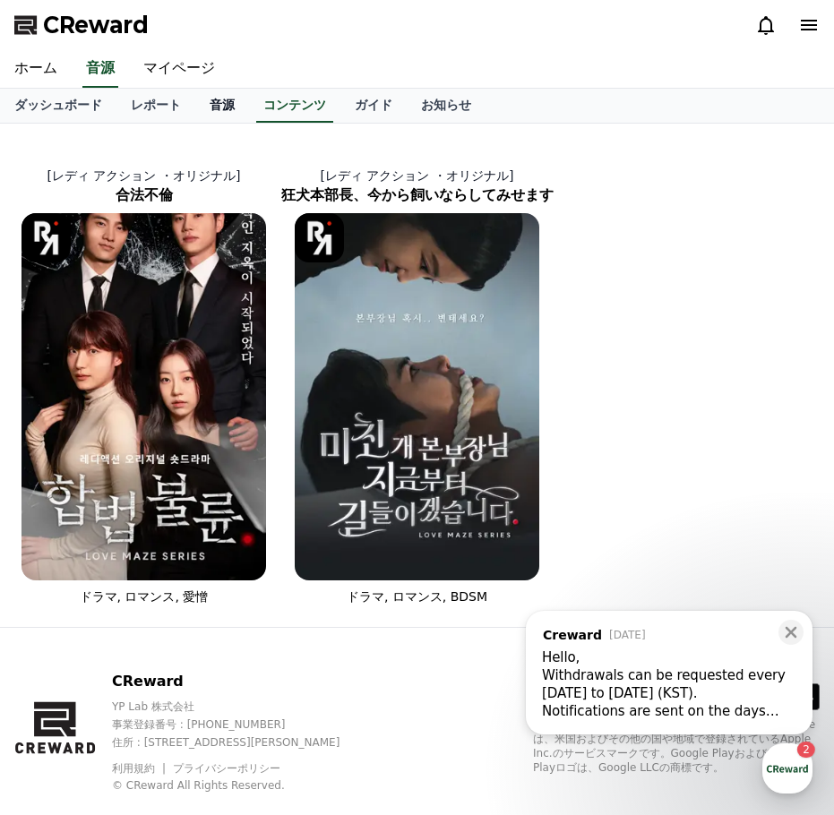
click at [195, 112] on link "音源" at bounding box center [222, 106] width 54 height 34
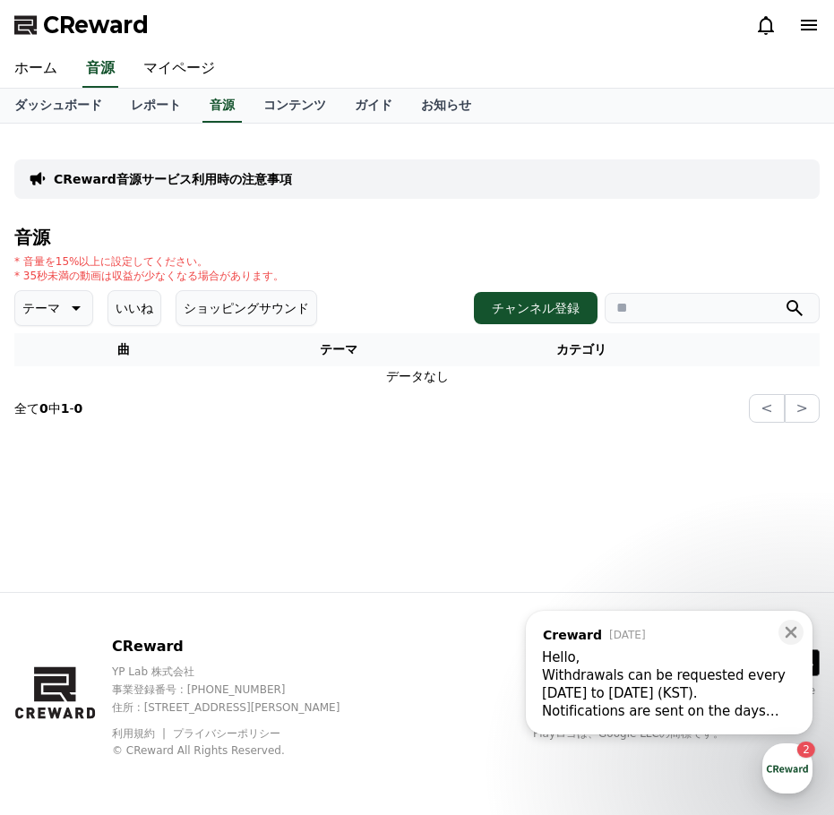
click at [149, 354] on th "曲" at bounding box center [123, 349] width 219 height 33
click at [76, 321] on button "テーマ" at bounding box center [53, 308] width 79 height 36
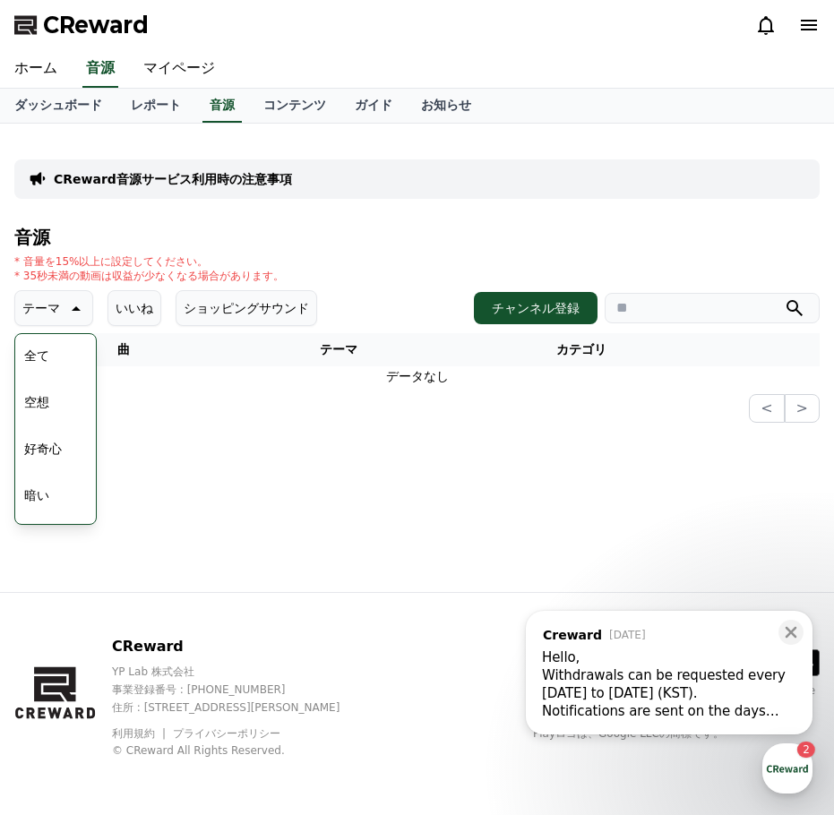
click at [64, 349] on div "全て 空想 好奇心 暗い 明るい ポッピング 刺激的な 反転 雄壮な 劇的な 喜ばしい 気分 EDM 溝 悲しい 穏やかな 可愛い 感動的な 気をもむ 喜劇的な" at bounding box center [55, 798] width 77 height 924
click at [54, 356] on div "全て 空想 好奇心 暗い 明るい ポッピング 刺激的な 反転 雄壮な 劇的な 喜ばしい 気分 EDM 溝 悲しい 穏やかな 可愛い 感動的な 気をもむ 喜劇的な" at bounding box center [55, 798] width 77 height 924
click at [39, 356] on button "全て" at bounding box center [36, 355] width 39 height 39
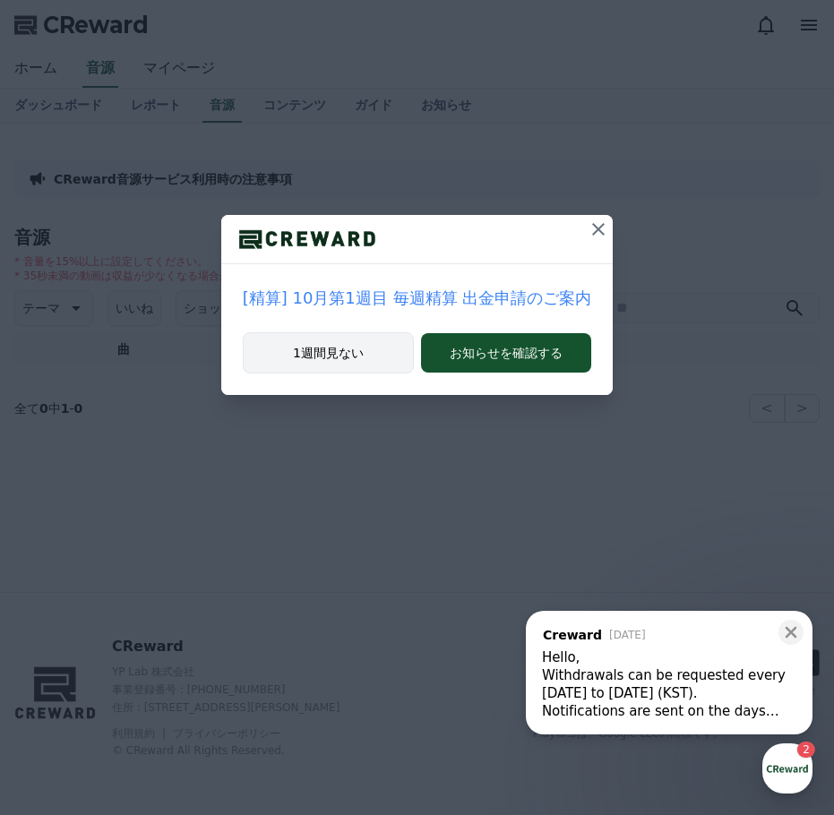
click at [321, 338] on button "1週間見ない" at bounding box center [328, 352] width 171 height 41
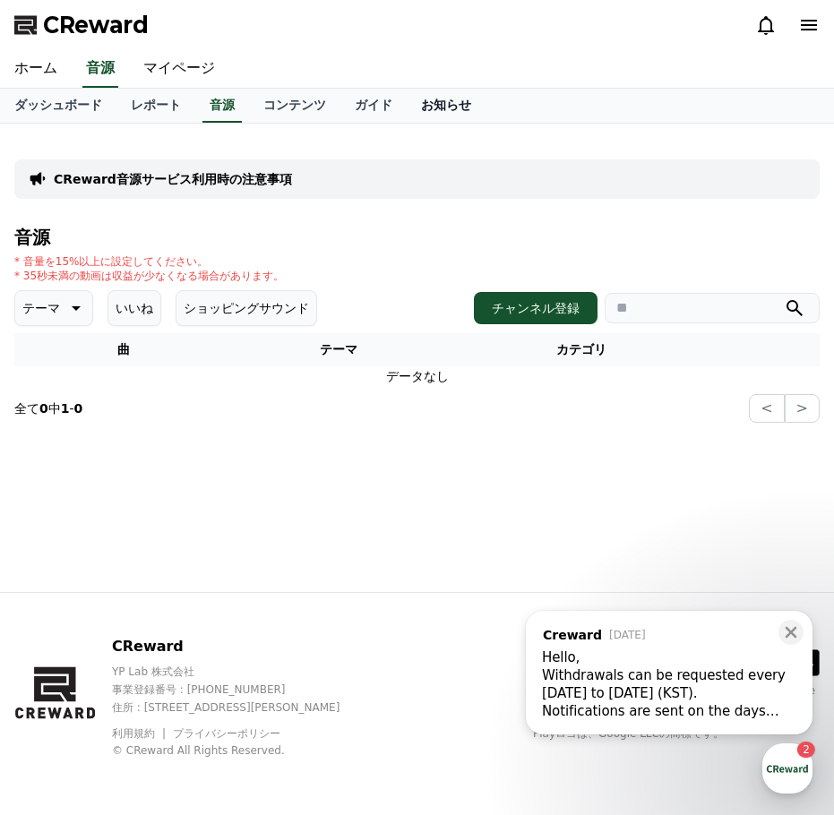
click at [407, 99] on link "お知らせ" at bounding box center [446, 106] width 79 height 34
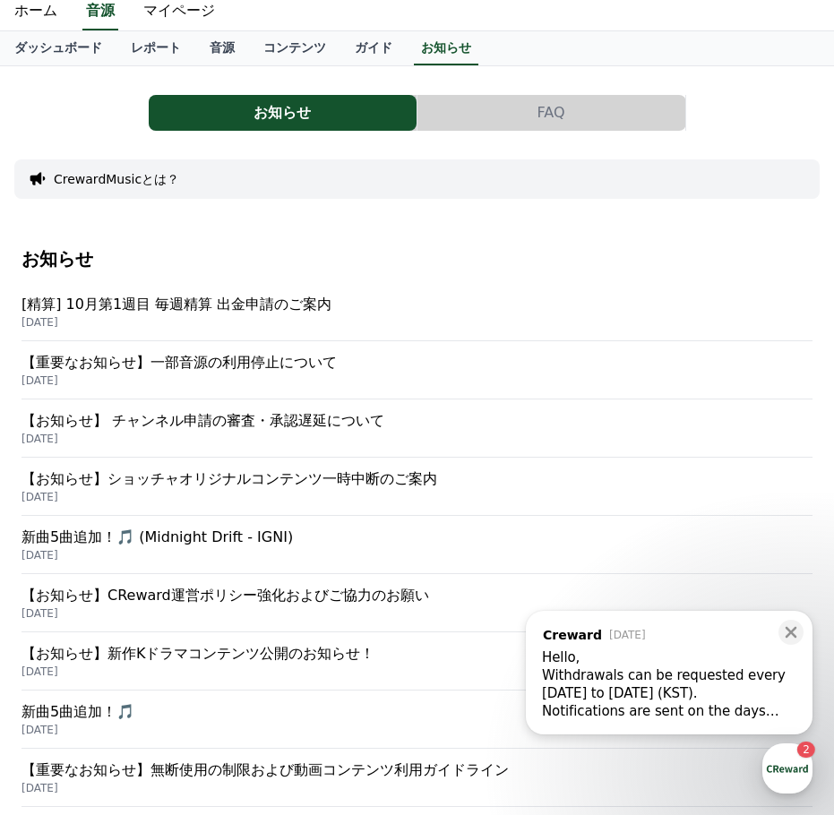
scroll to position [90, 0]
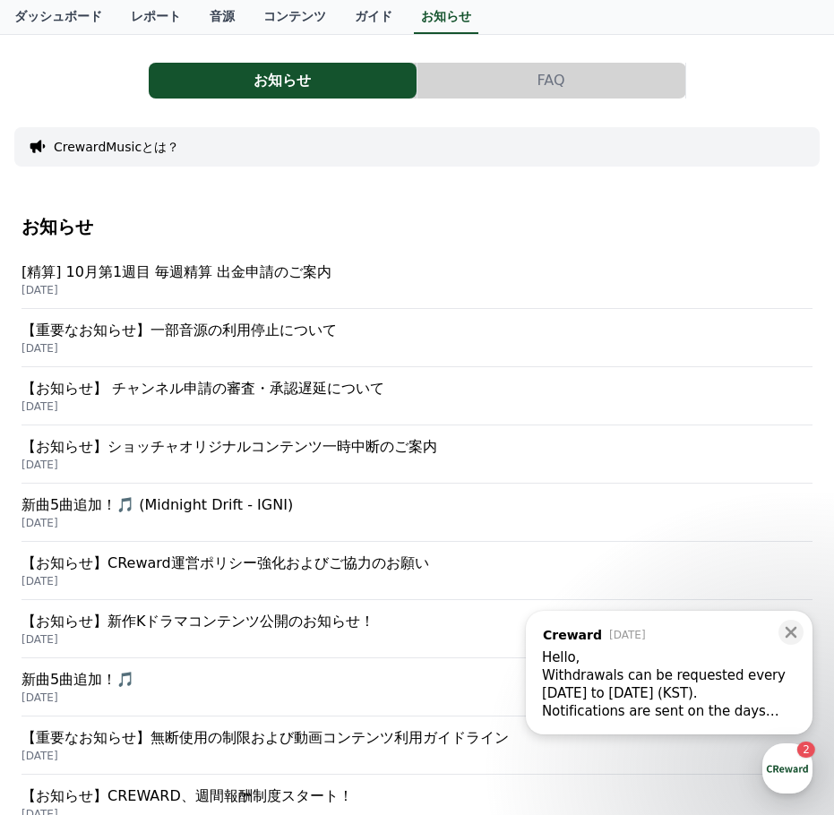
click at [241, 333] on p "【重要なお知らせ】一部音源の利用停止について" at bounding box center [416, 330] width 791 height 21
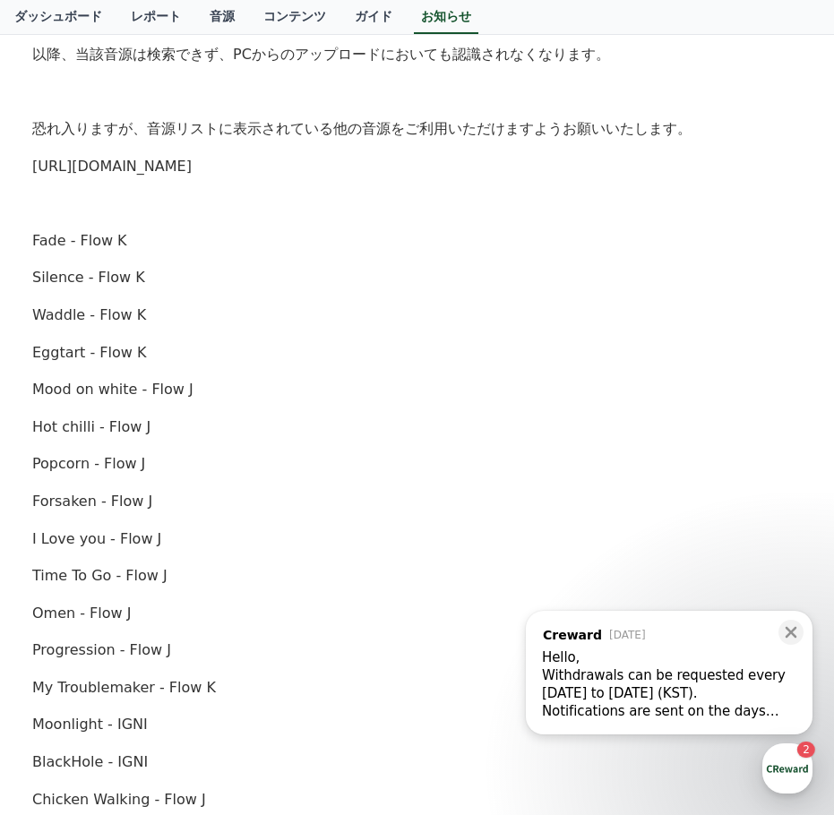
scroll to position [448, 0]
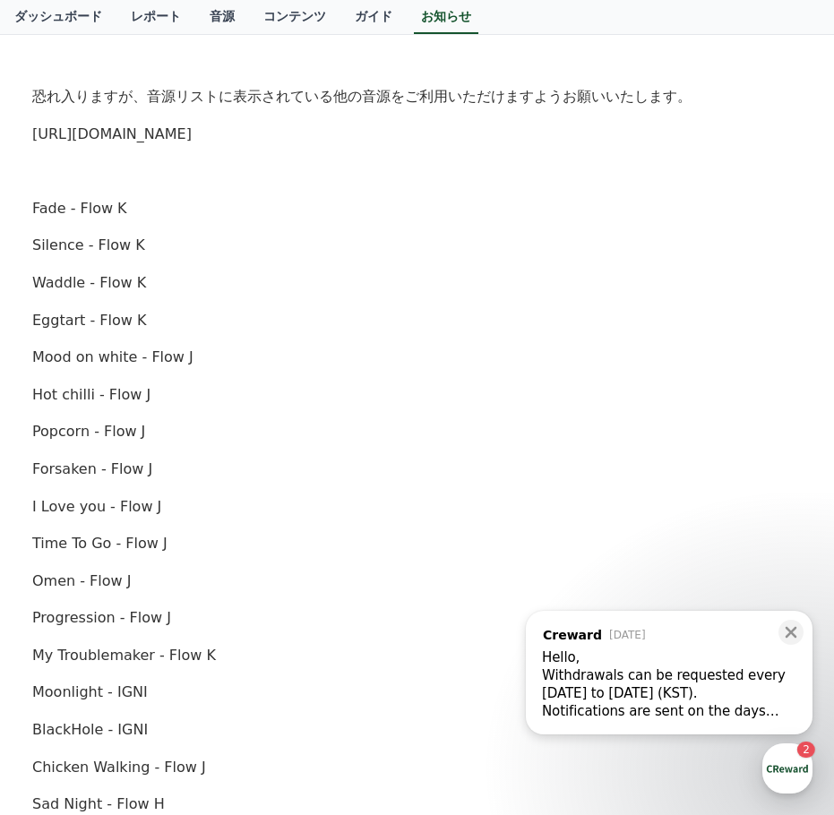
drag, startPoint x: 279, startPoint y: 139, endPoint x: 29, endPoint y: 140, distance: 250.7
click at [29, 140] on div "【重要なお知らせ】一部音源の利用停止について 作成日: 2025-10-02 こんにちは、Crewardです。 10月2日 午後4時（韓国標準時） をもちまし…" at bounding box center [417, 532] width 776 height 1499
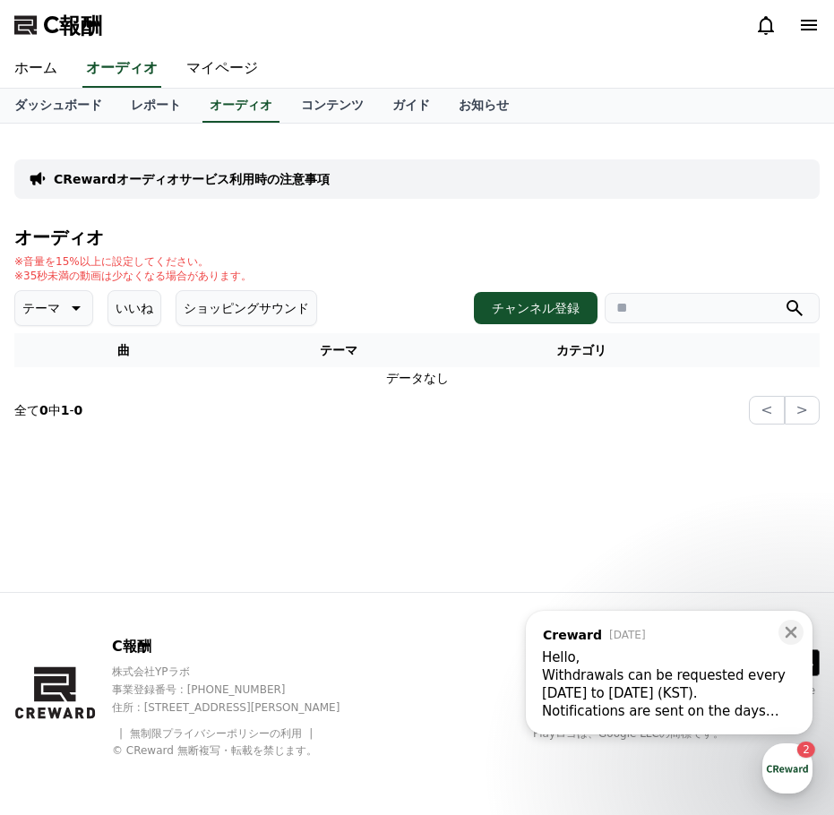
click at [323, 216] on div "CRewardオーディオサービス利用時の注意事項 オーディオ ※音量を15%以上に設定してください。 ※35秒未満の動画は少なくなる場合があります。 テーマ …" at bounding box center [416, 281] width 805 height 287
click at [226, 301] on font "ショッピングサウンド" at bounding box center [246, 308] width 125 height 14
click at [65, 301] on icon at bounding box center [74, 307] width 21 height 21
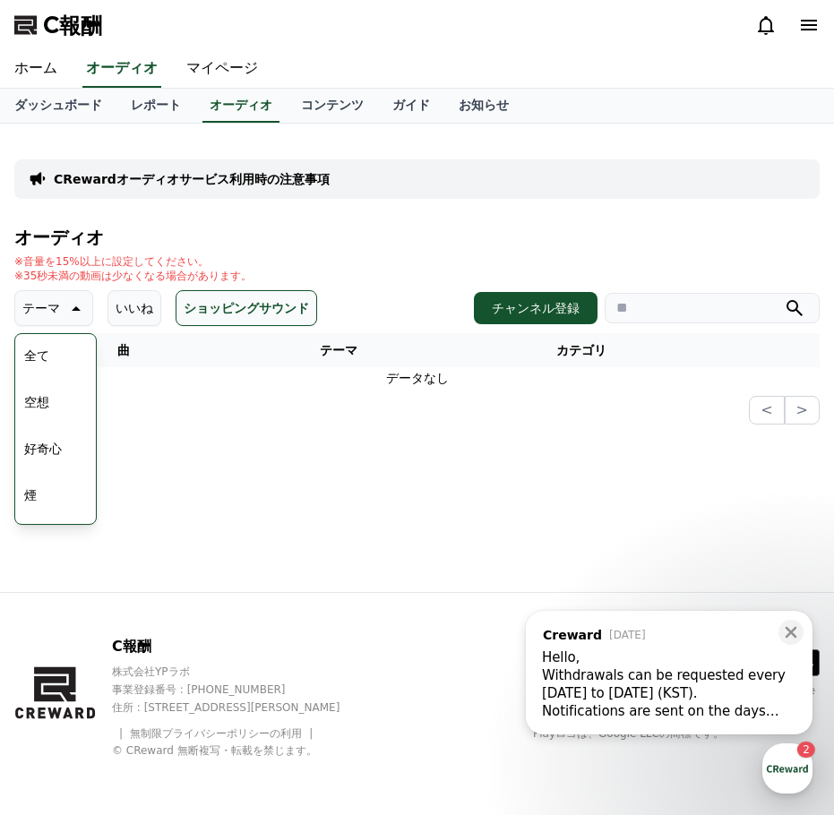
click at [40, 353] on font "全て" at bounding box center [36, 355] width 25 height 14
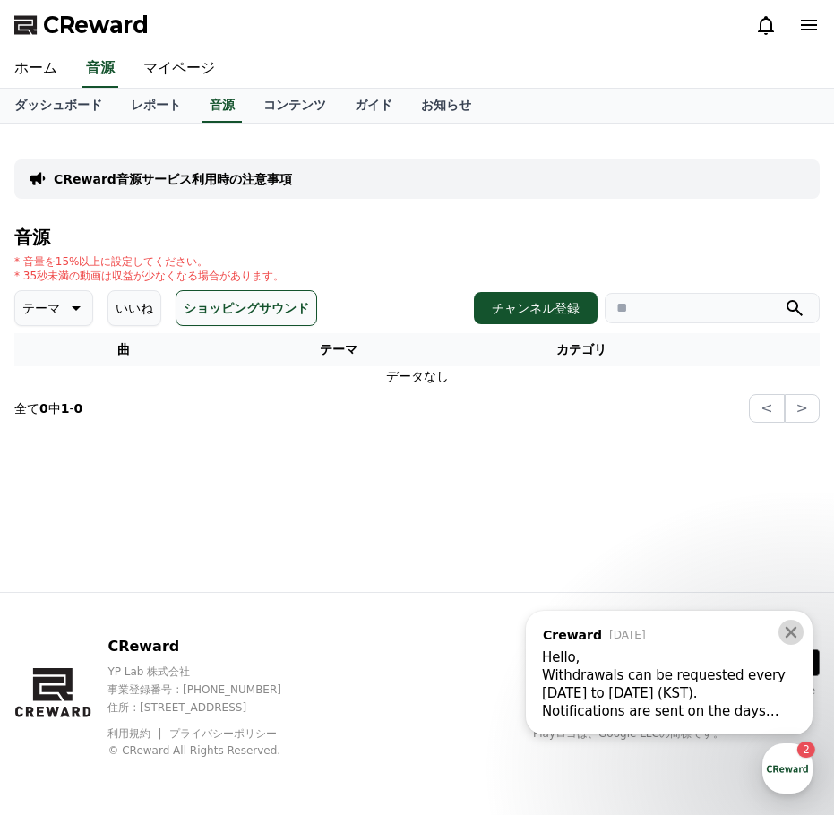
click at [793, 628] on icon at bounding box center [791, 632] width 18 height 18
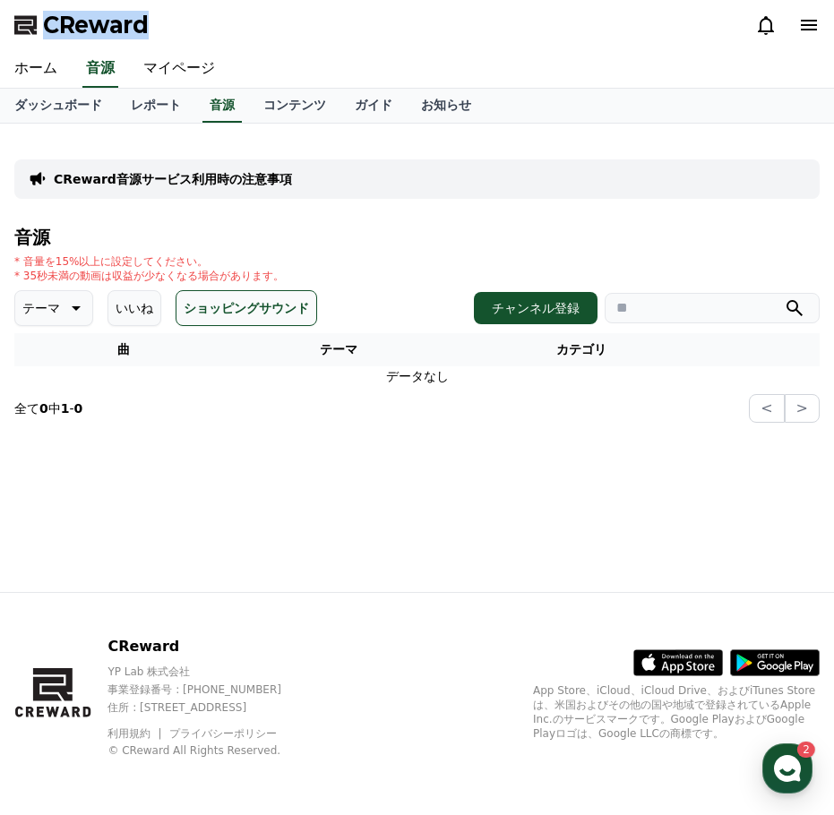
drag, startPoint x: 180, startPoint y: 21, endPoint x: 39, endPoint y: 26, distance: 140.7
click at [39, 26] on div "CReward" at bounding box center [417, 25] width 834 height 50
copy span "CReward"
drag, startPoint x: 218, startPoint y: 29, endPoint x: 44, endPoint y: 25, distance: 173.8
click at [44, 25] on div "CReward" at bounding box center [417, 25] width 834 height 50
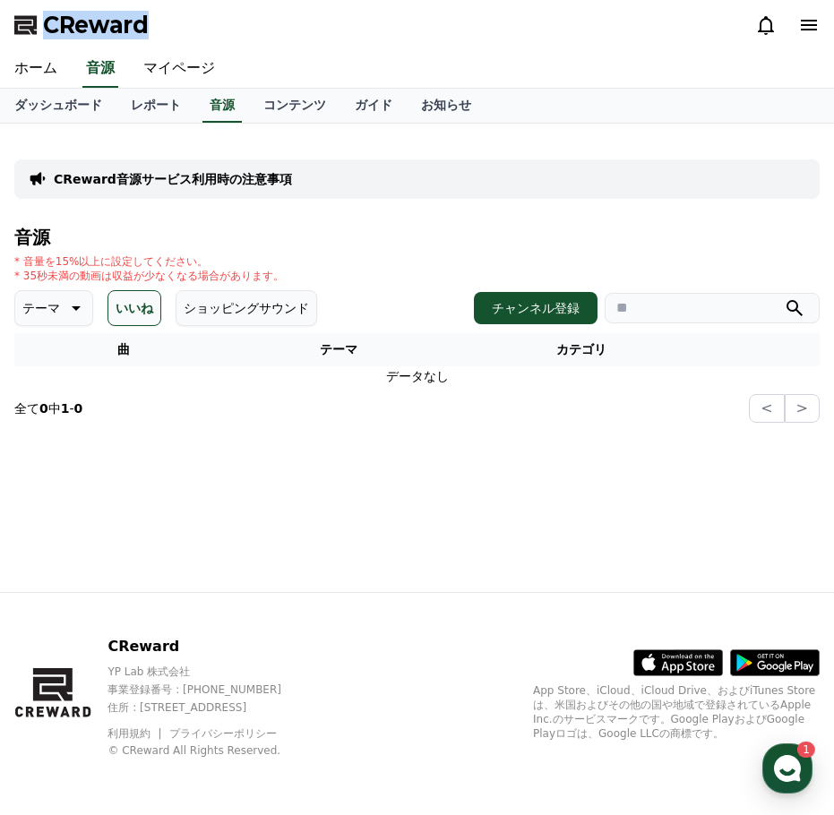
copy span "CReward"
click at [200, 297] on button "ショッピングサウンド" at bounding box center [246, 308] width 141 height 36
click at [64, 301] on icon at bounding box center [74, 307] width 21 height 21
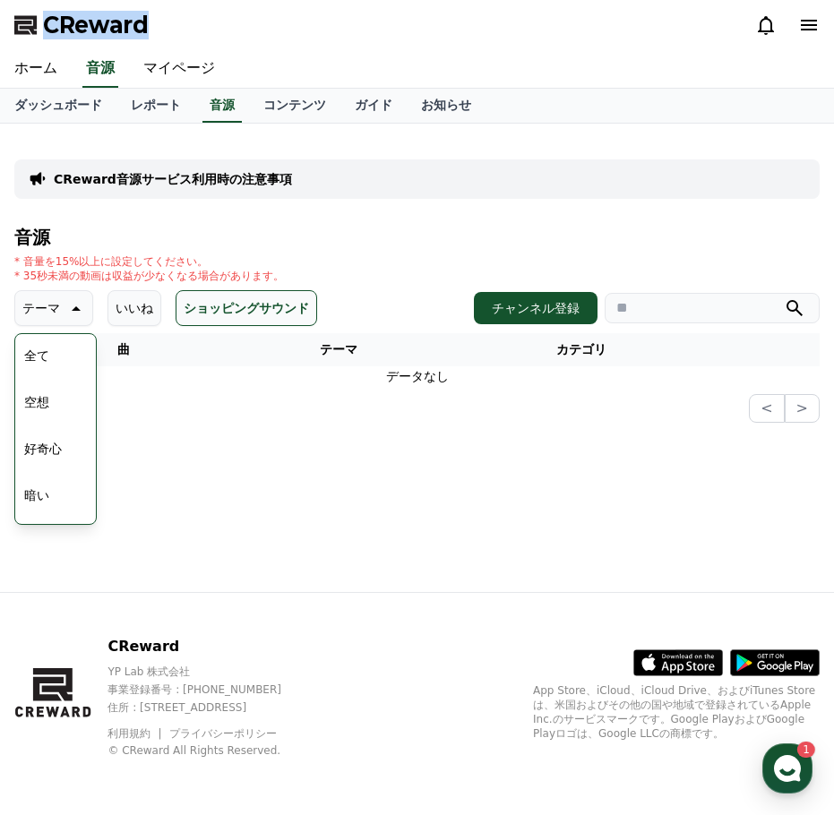
click at [40, 370] on button "全て" at bounding box center [36, 355] width 39 height 39
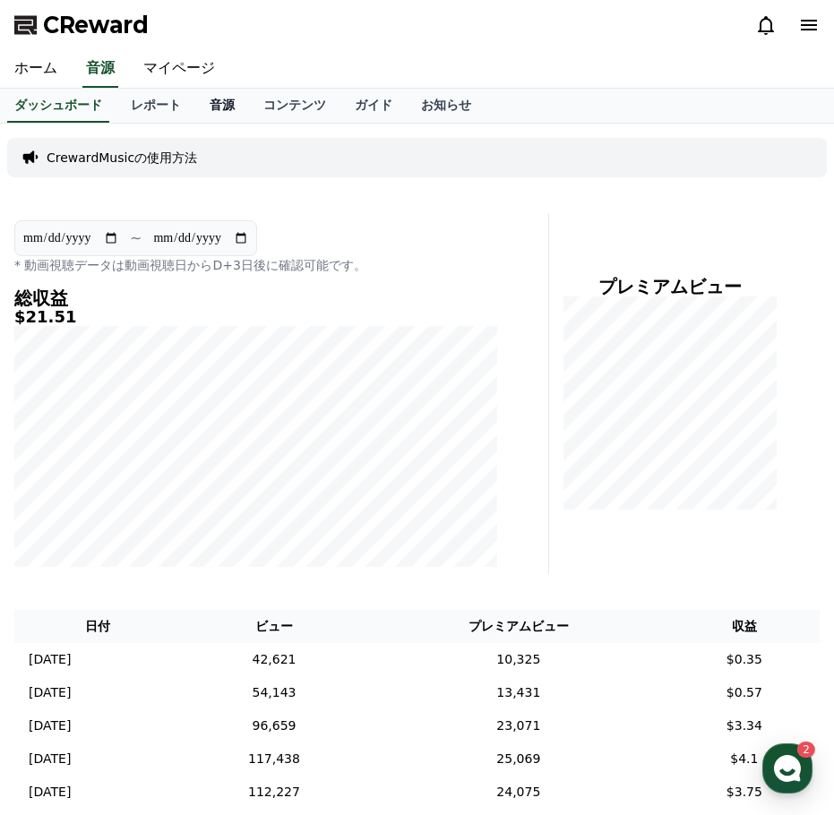
click at [195, 102] on link "音源" at bounding box center [222, 106] width 54 height 34
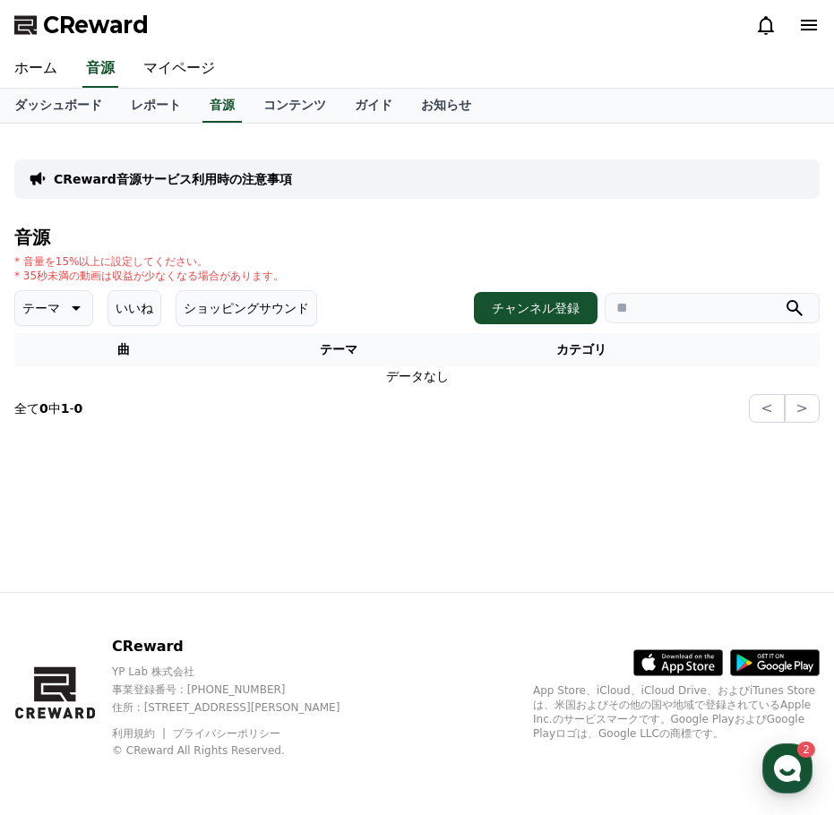
click at [190, 178] on p "CReward音源サービス利用時の注意事項" at bounding box center [173, 179] width 238 height 18
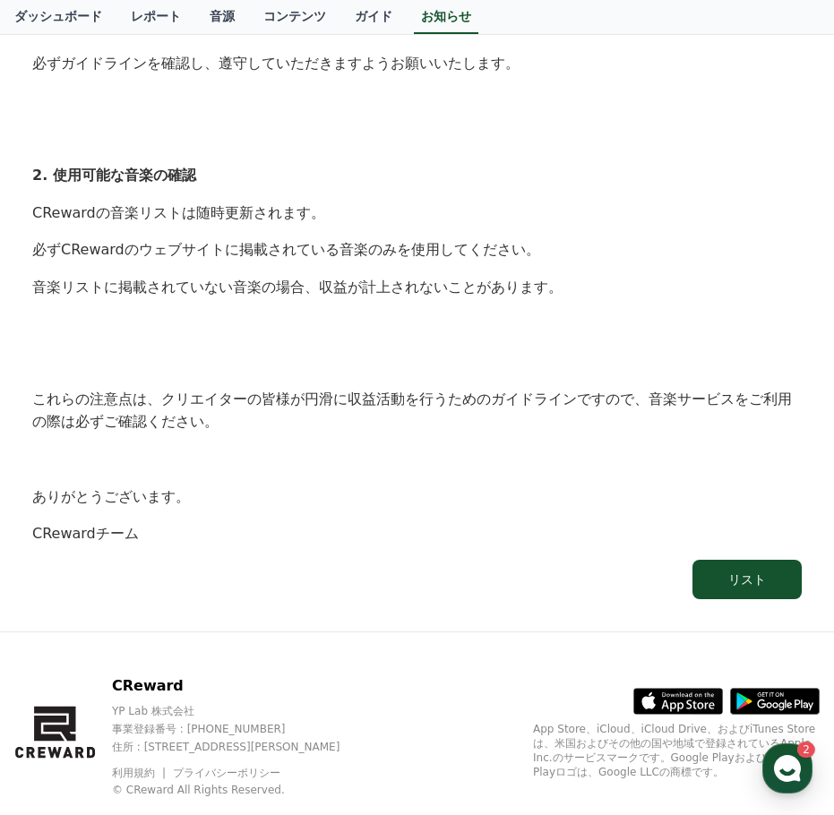
scroll to position [1058, 0]
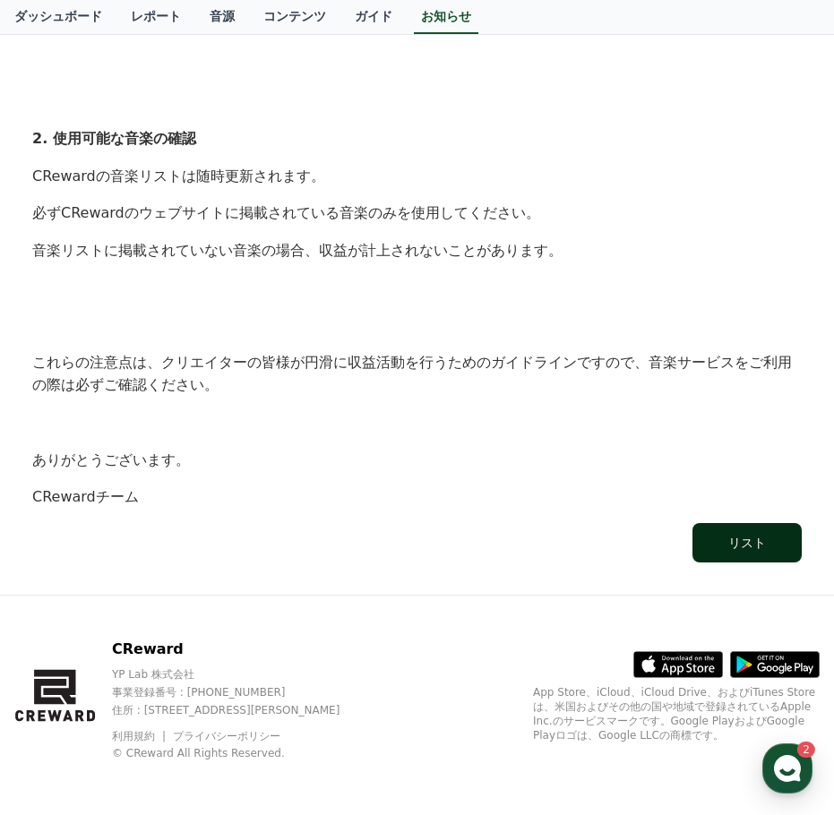
click at [724, 535] on button "リスト" at bounding box center [746, 542] width 109 height 39
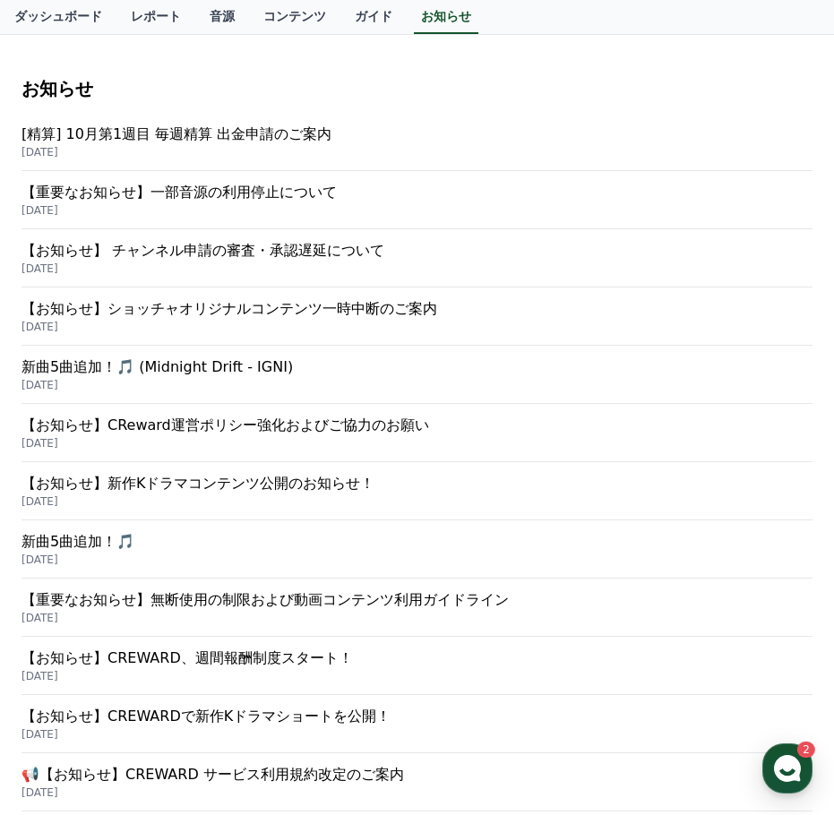
scroll to position [269, 0]
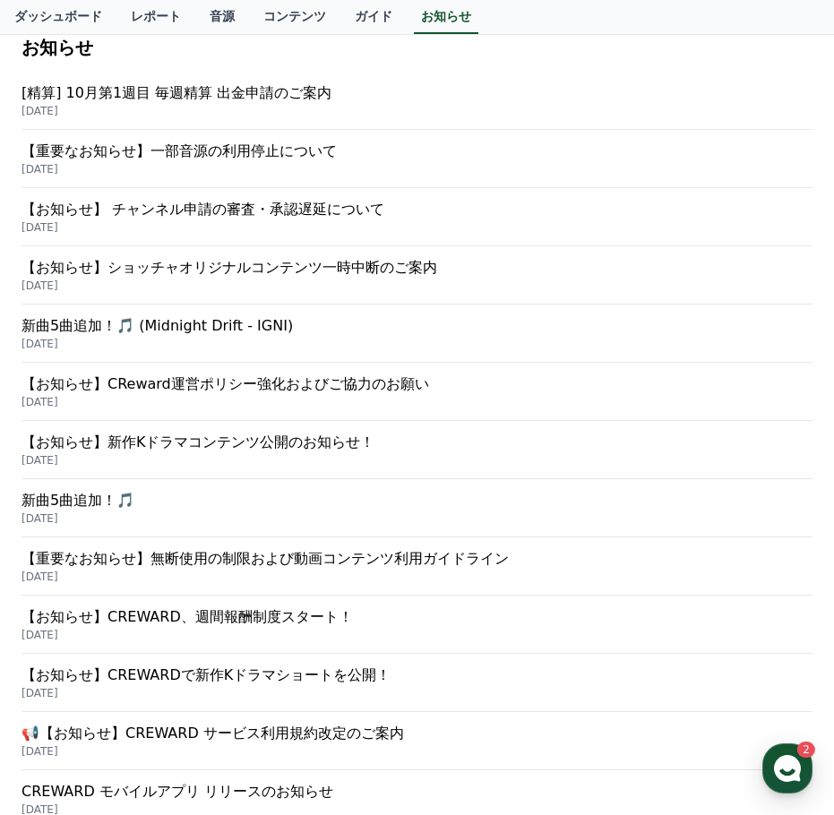
click at [232, 319] on p "新曲5曲追加！🎵 (Midnight Drift - IGNI)" at bounding box center [416, 325] width 791 height 21
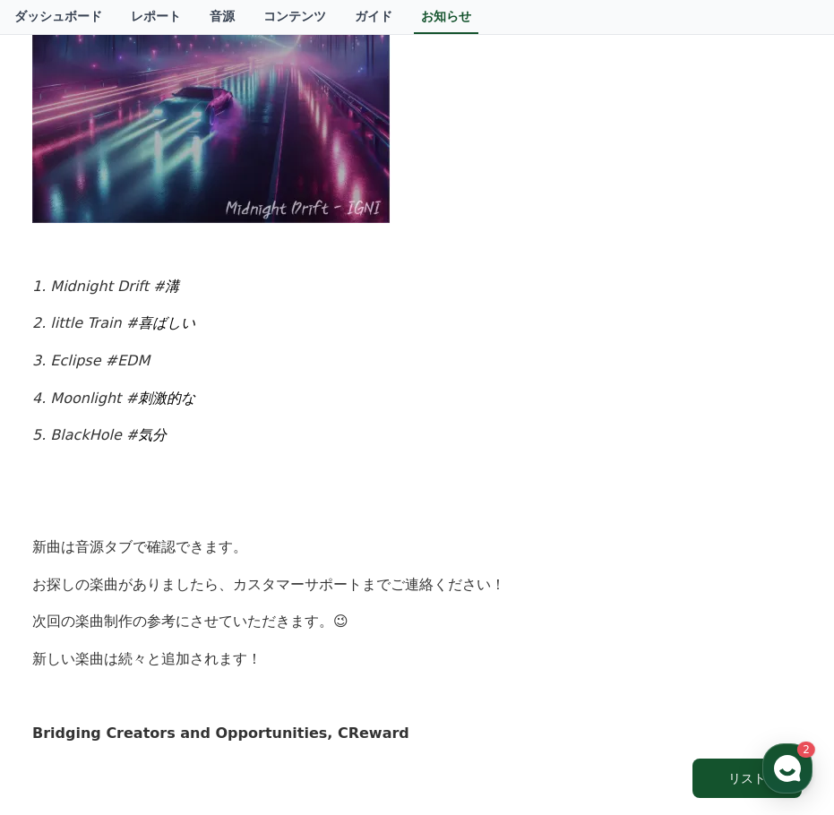
scroll to position [712, 0]
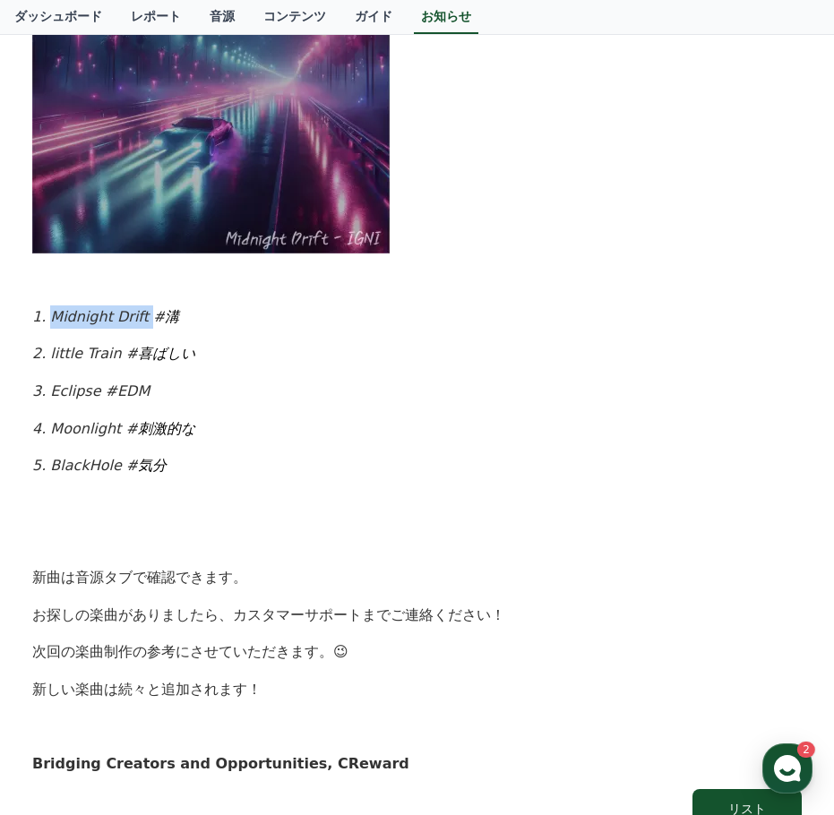
drag, startPoint x: 48, startPoint y: 319, endPoint x: 140, endPoint y: 321, distance: 91.4
click at [140, 321] on em "1. Midnight Drift #" at bounding box center [98, 316] width 133 height 17
copy em "Midnight Drift"
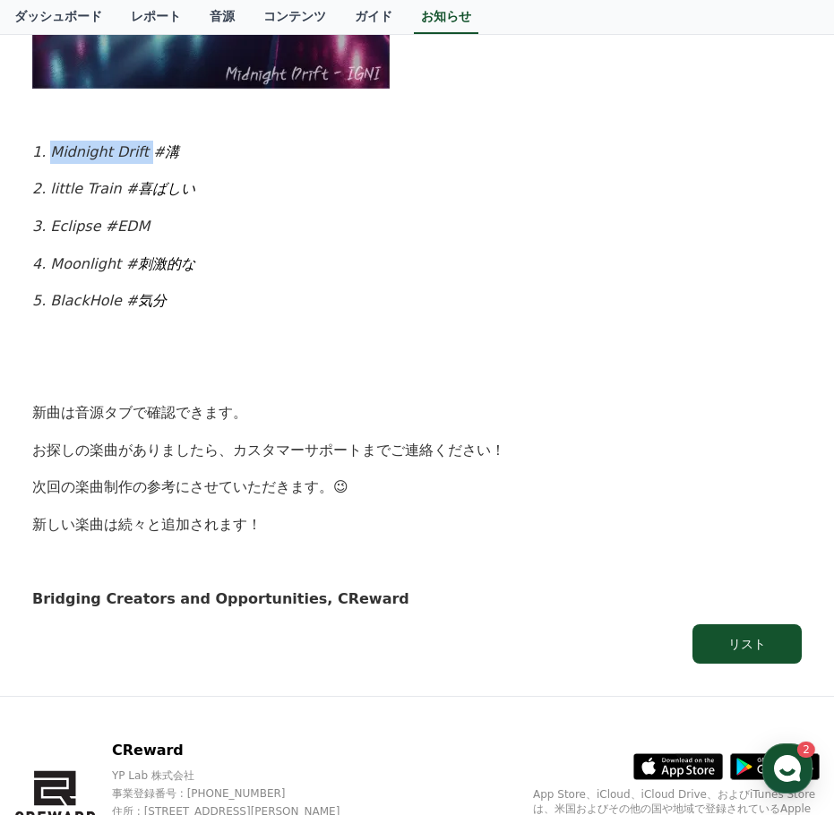
scroll to position [891, 0]
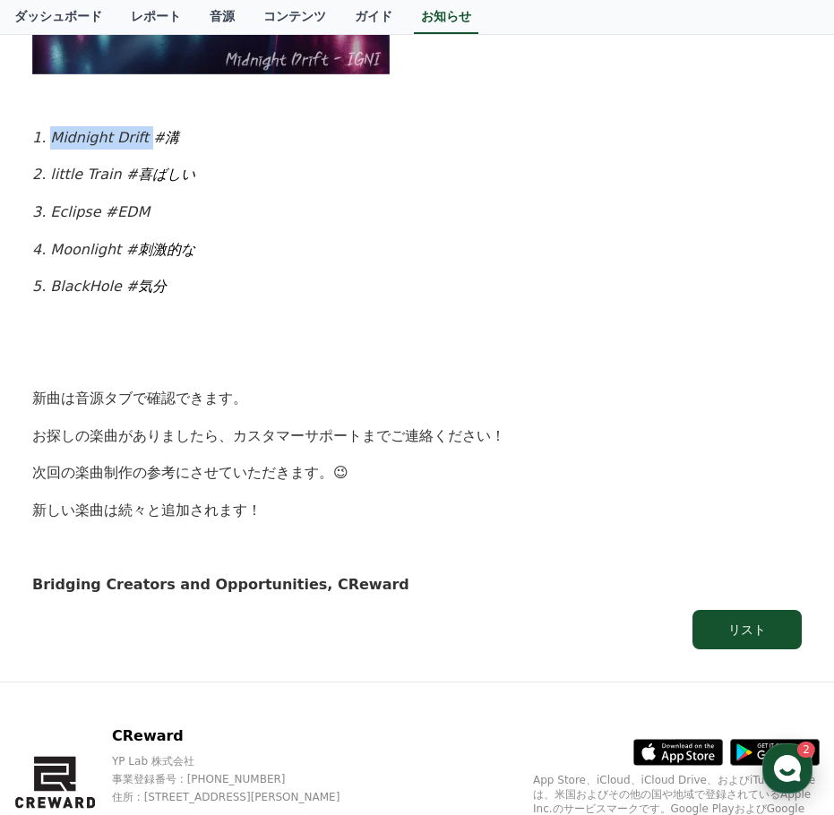
click at [775, 762] on icon "button" at bounding box center [787, 768] width 32 height 32
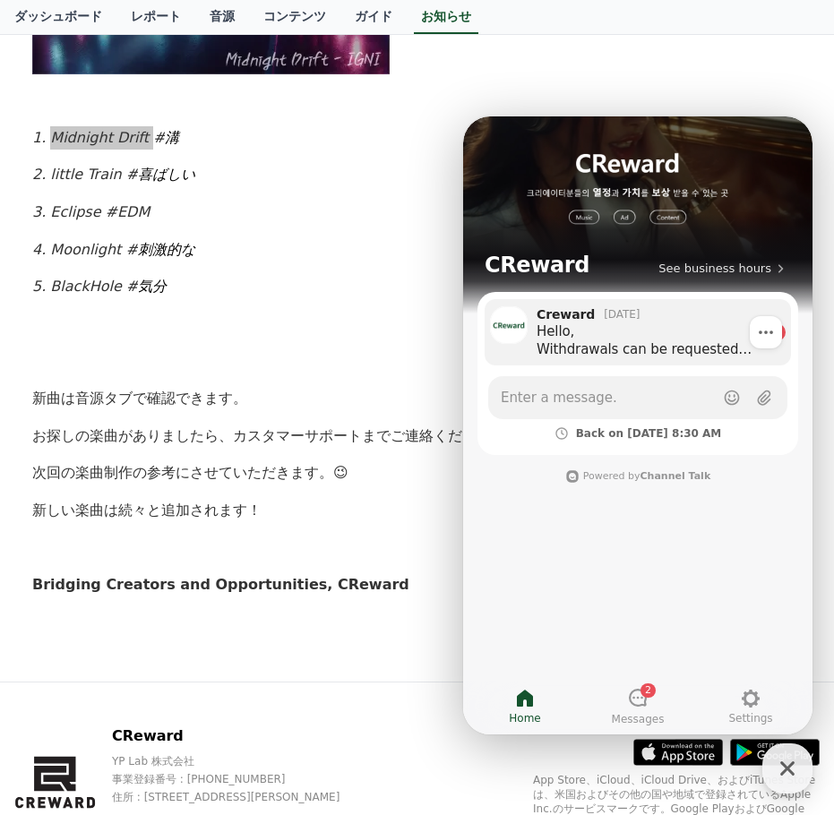
click at [710, 323] on div "Hello, Withdrawals can be requested every Wednesday to Thursday (KST). Notifica…" at bounding box center [648, 340] width 224 height 36
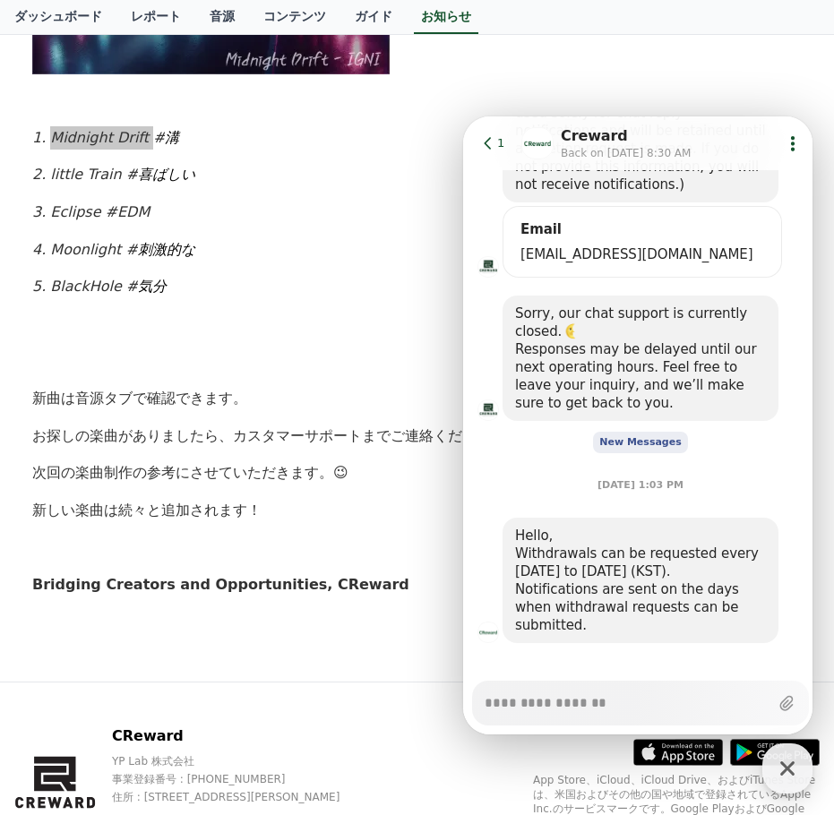
scroll to position [981, 0]
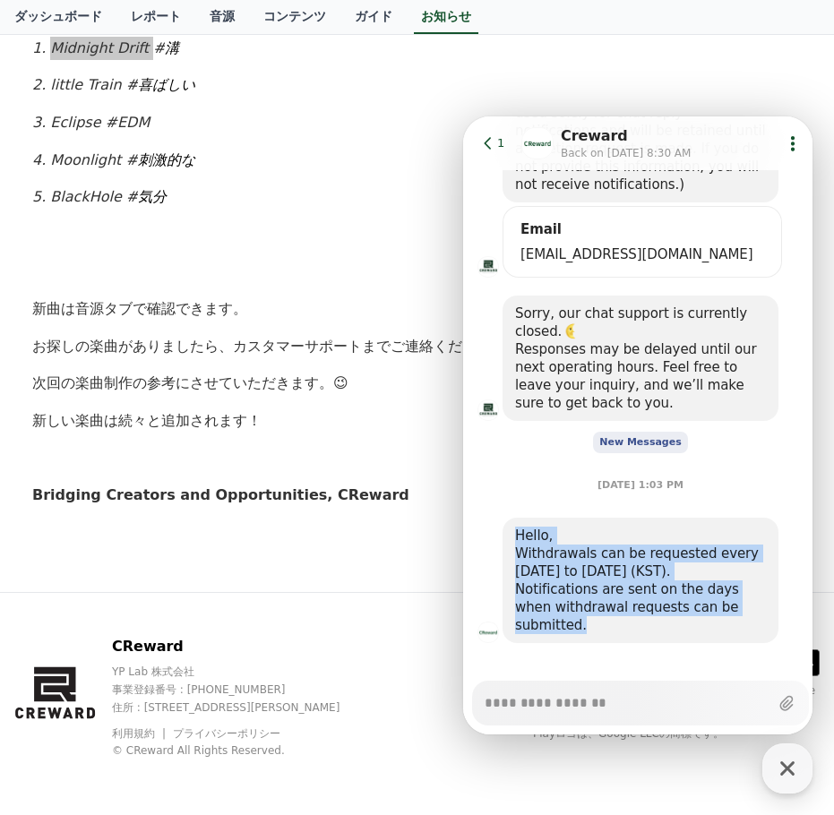
drag, startPoint x: 758, startPoint y: 609, endPoint x: 511, endPoint y: 542, distance: 256.1
click at [510, 542] on div "Hello, Withdrawals can be requested every Wednesday to Thursday (KST). Notifica…" at bounding box center [640, 580] width 276 height 125
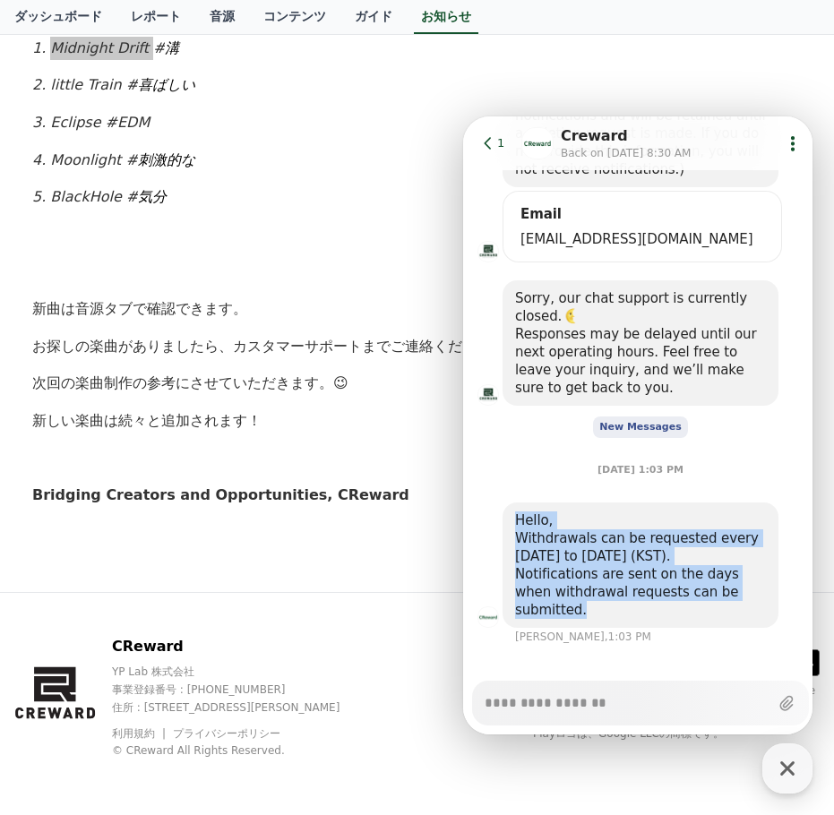
scroll to position [521, 0]
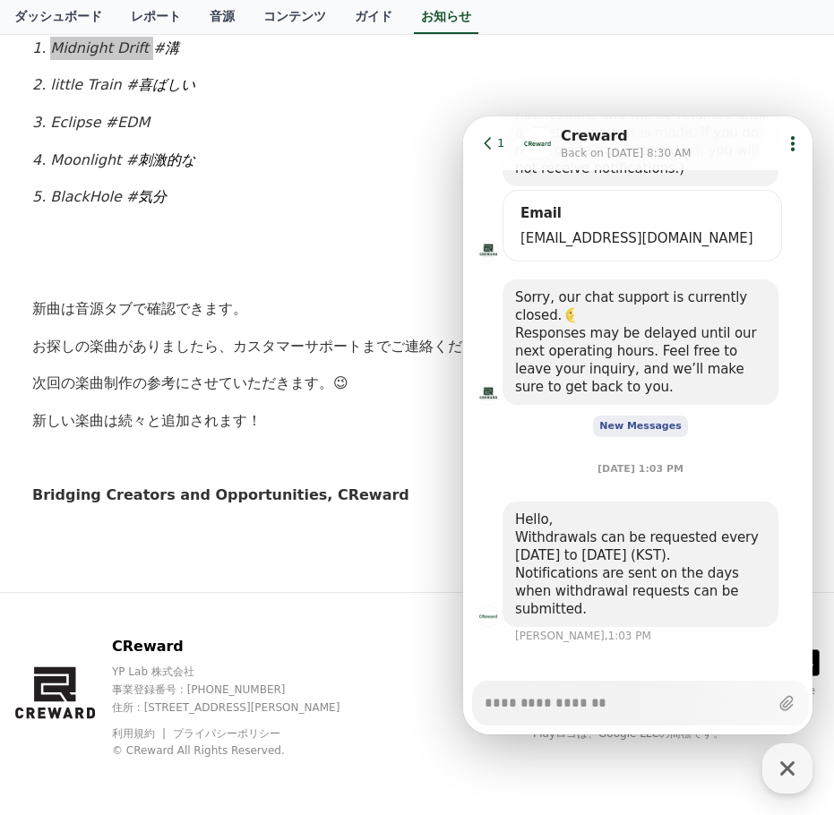
click at [544, 697] on textarea "Messenger Input Textarea" at bounding box center [626, 696] width 284 height 30
click at [195, 8] on link "音源" at bounding box center [222, 17] width 54 height 34
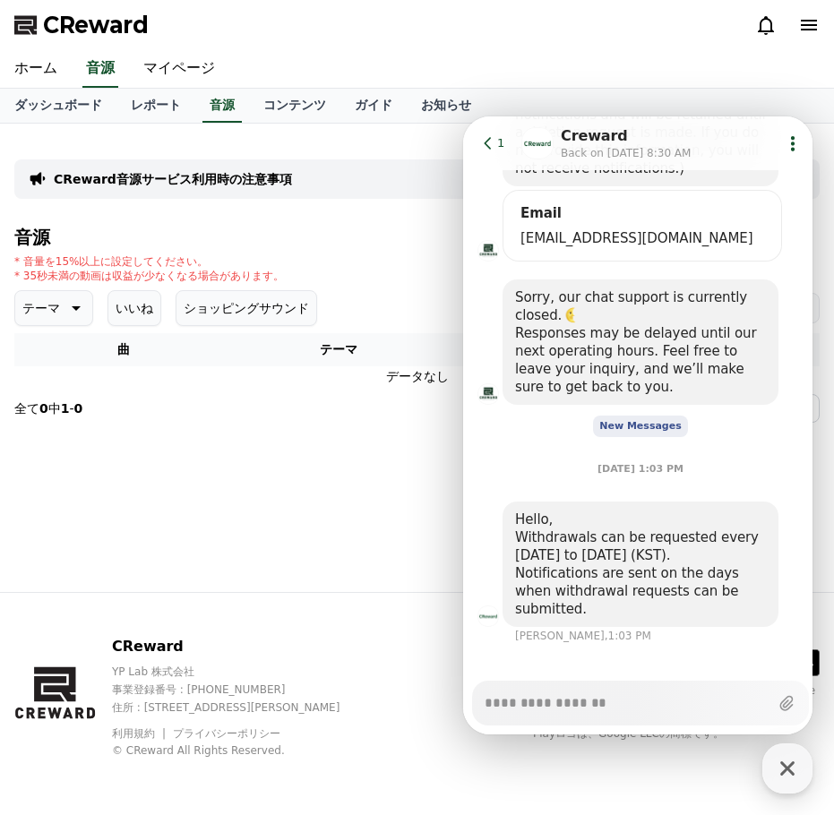
click at [560, 696] on textarea "Messenger Input Textarea" at bounding box center [626, 696] width 284 height 30
paste textarea "**********"
type textarea "*"
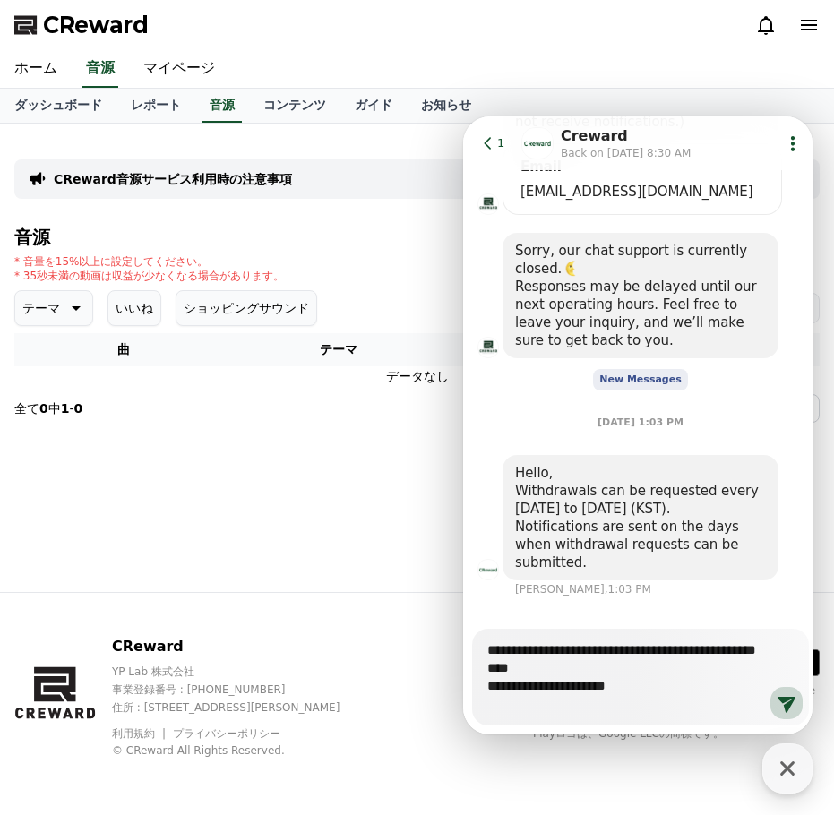
scroll to position [573, 0]
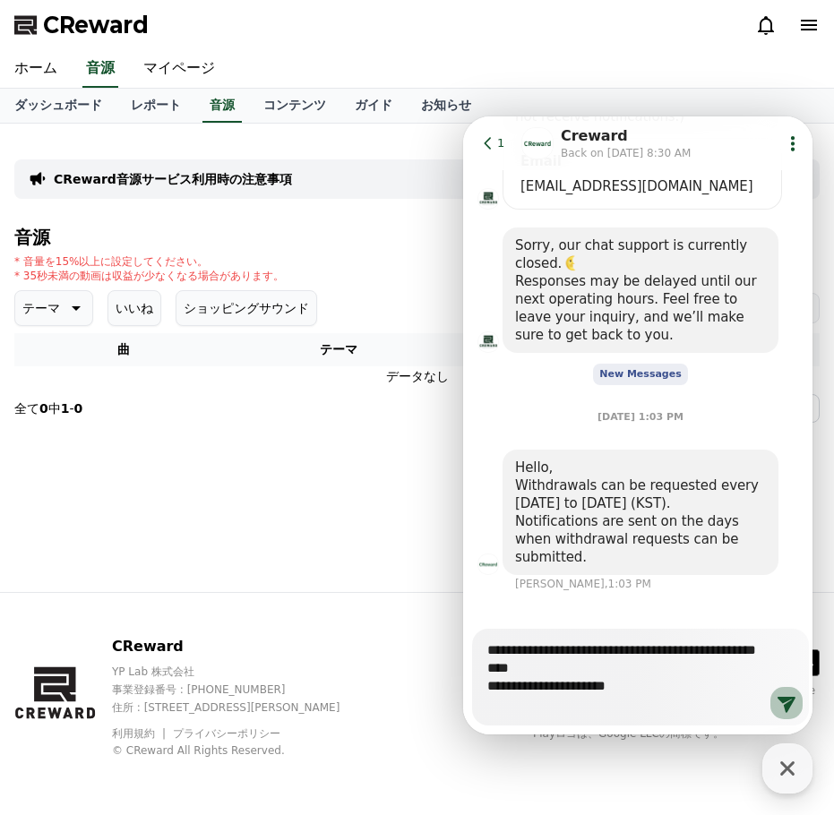
type textarea "**********"
click at [778, 698] on icon at bounding box center [786, 705] width 18 height 16
type textarea "*"
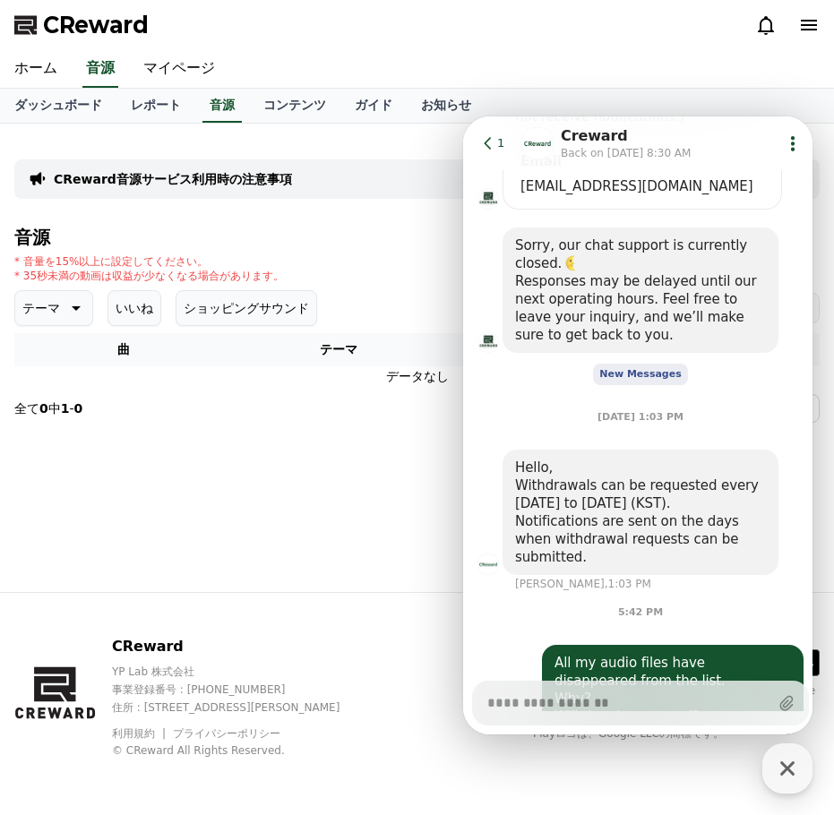
scroll to position [664, 0]
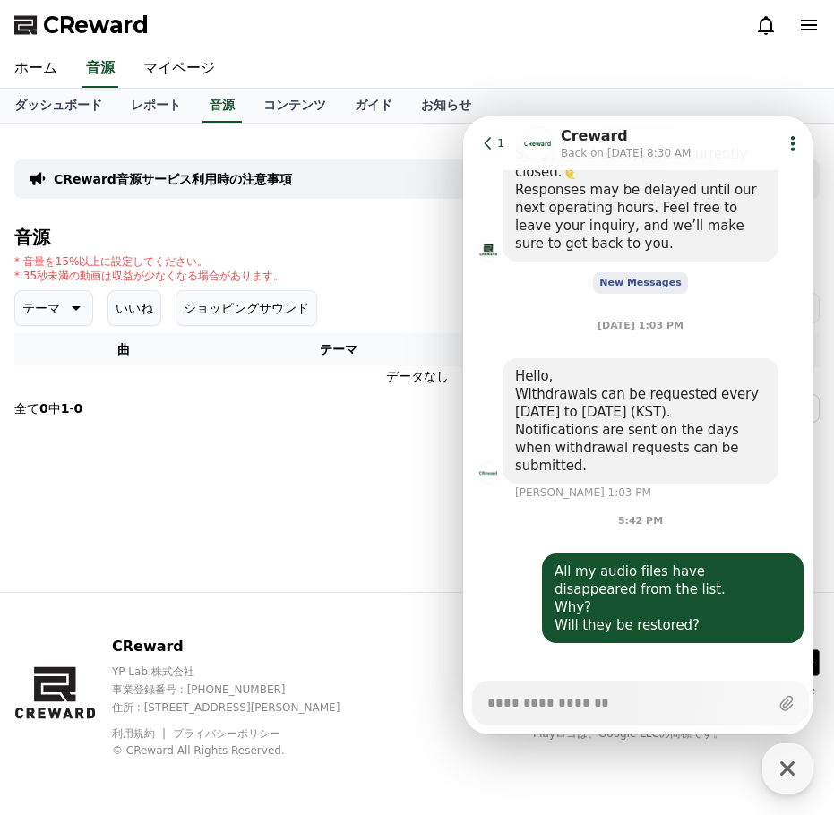
type textarea "*"
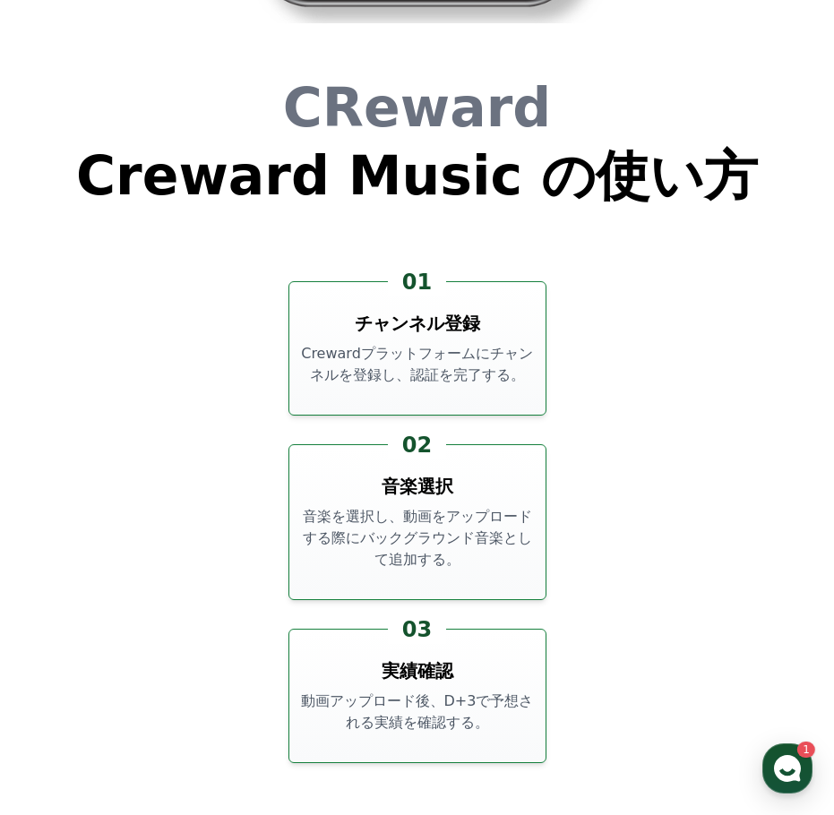
scroll to position [6250, 0]
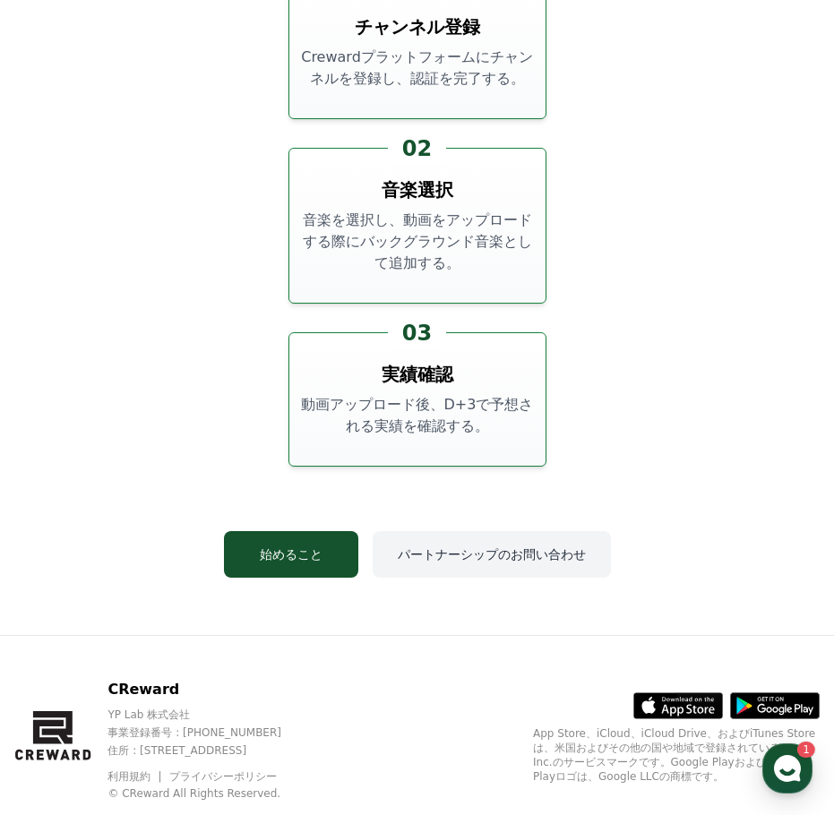
click at [469, 531] on button "パートナーシップのお問い合わせ" at bounding box center [492, 554] width 238 height 47
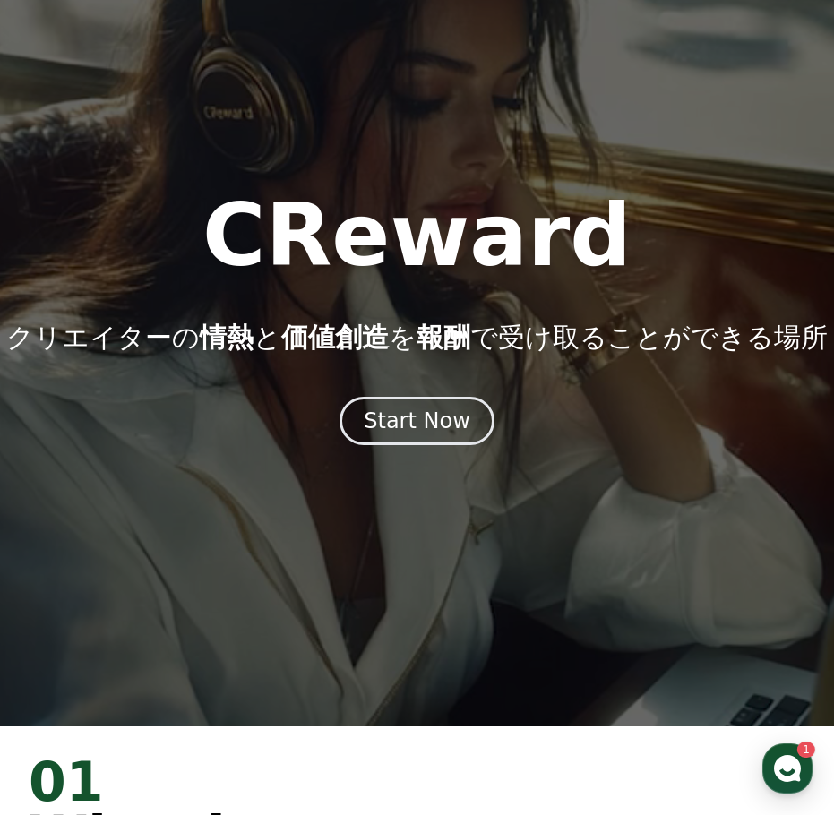
scroll to position [90, 0]
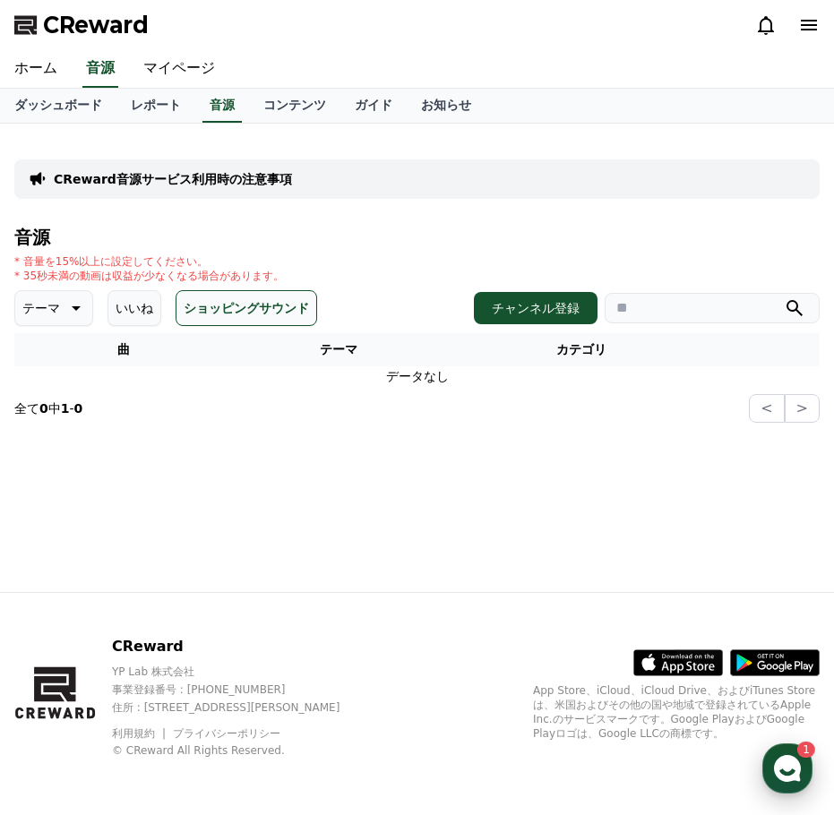
click at [784, 771] on icon "button" at bounding box center [787, 768] width 32 height 32
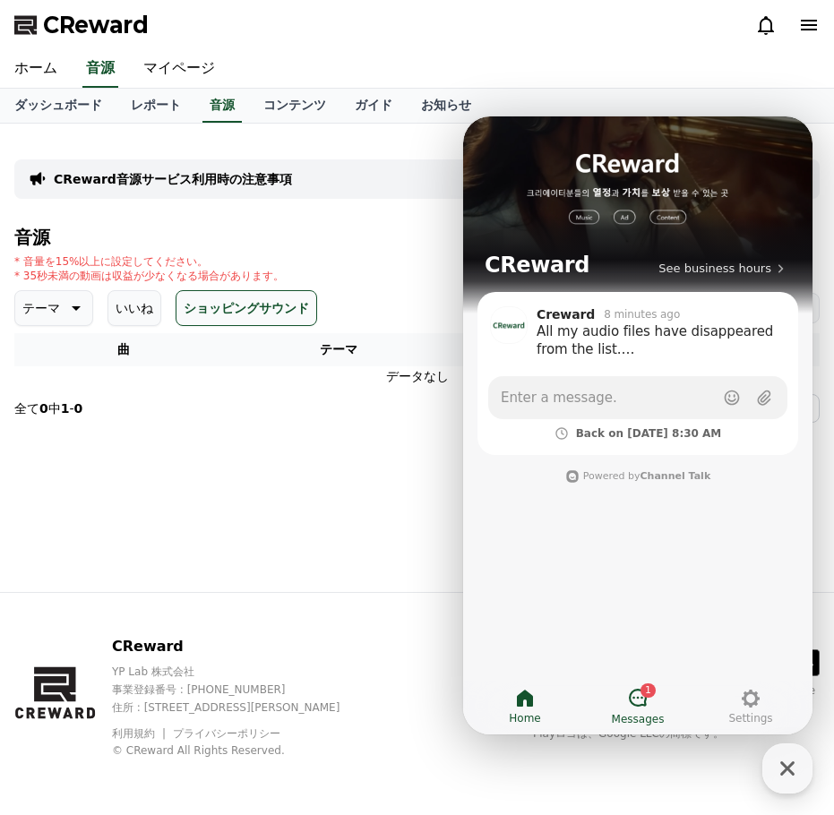
click at [648, 699] on link "1 Messages" at bounding box center [637, 706] width 113 height 45
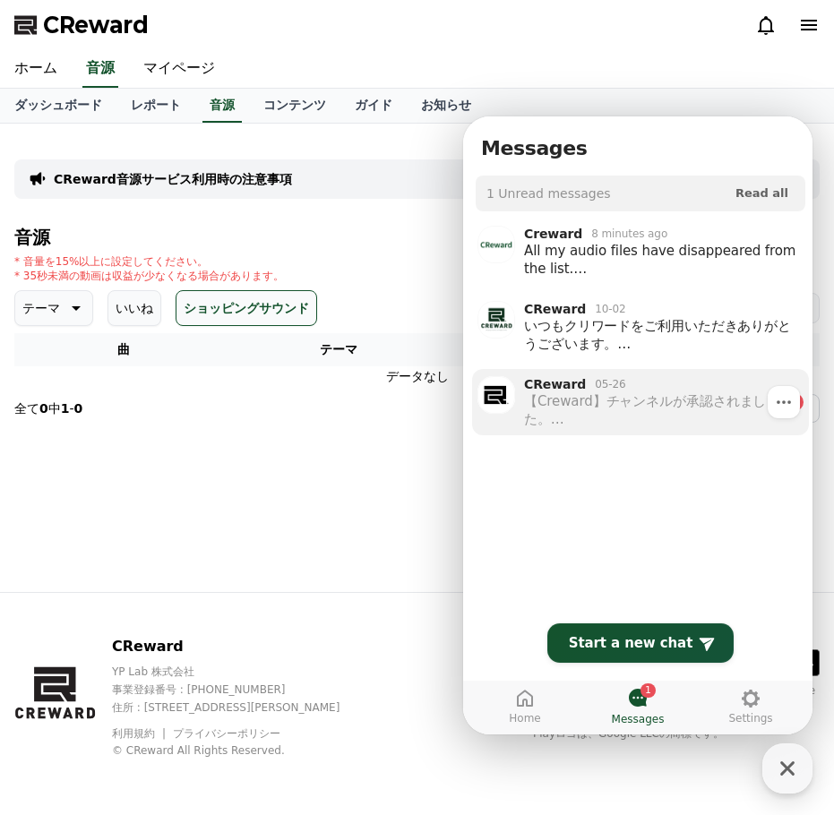
click at [665, 412] on div "【Creward】チャンネルが承認されました。 ご利用ガイドを必ずご確認の上、ご利用ください。 Creward利用ガイド [URL][DOMAIN_NAME]…" at bounding box center [651, 410] width 254 height 36
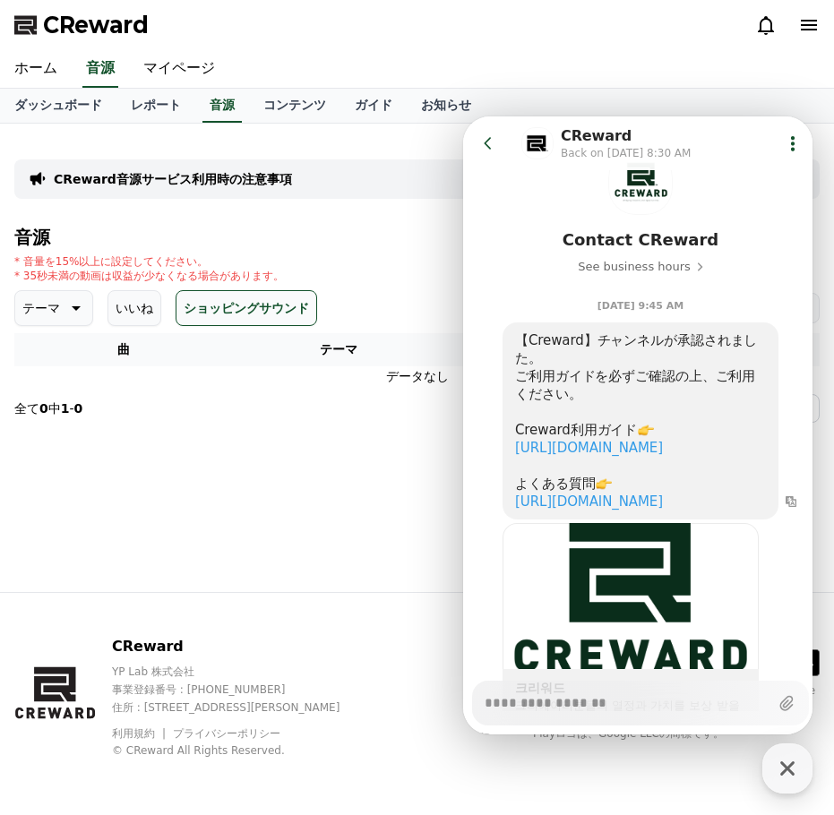
scroll to position [223, 0]
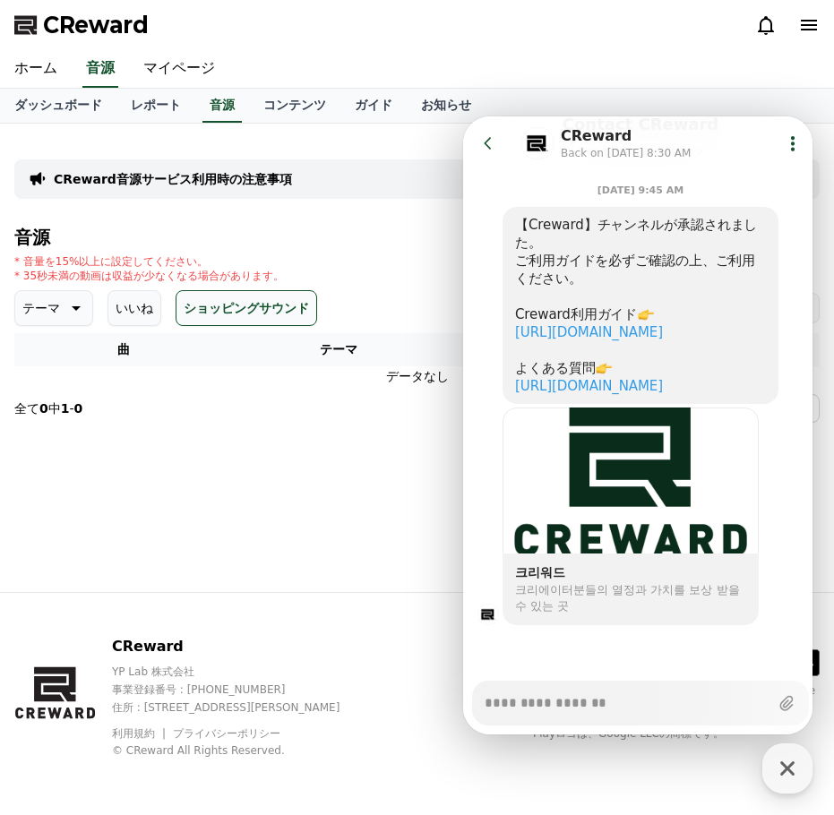
click at [491, 143] on icon at bounding box center [488, 143] width 18 height 18
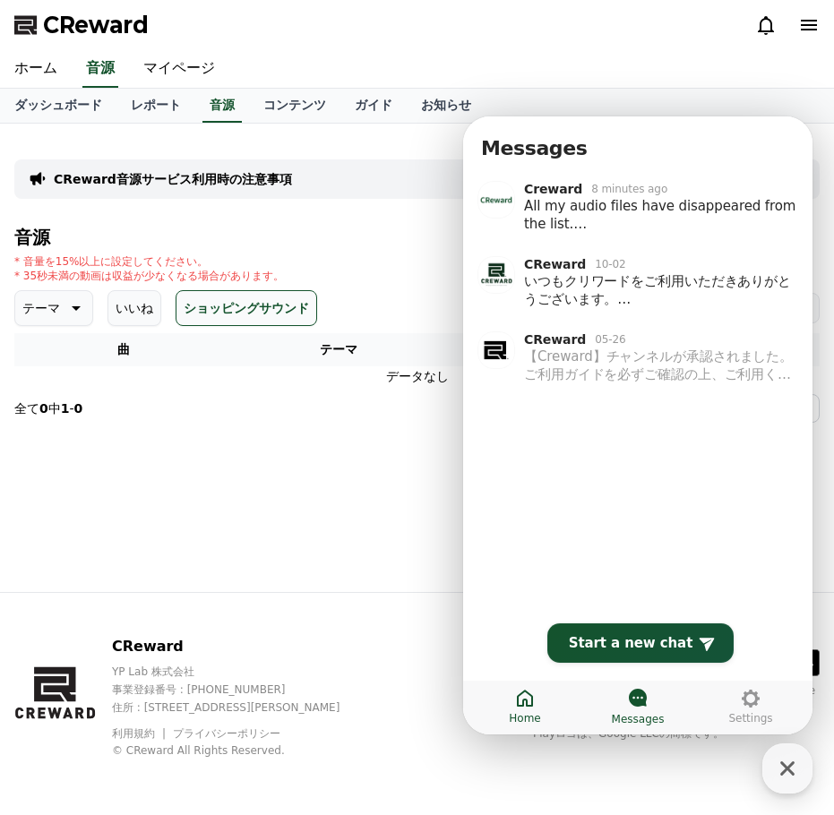
click at [526, 715] on span "Home" at bounding box center [524, 718] width 31 height 14
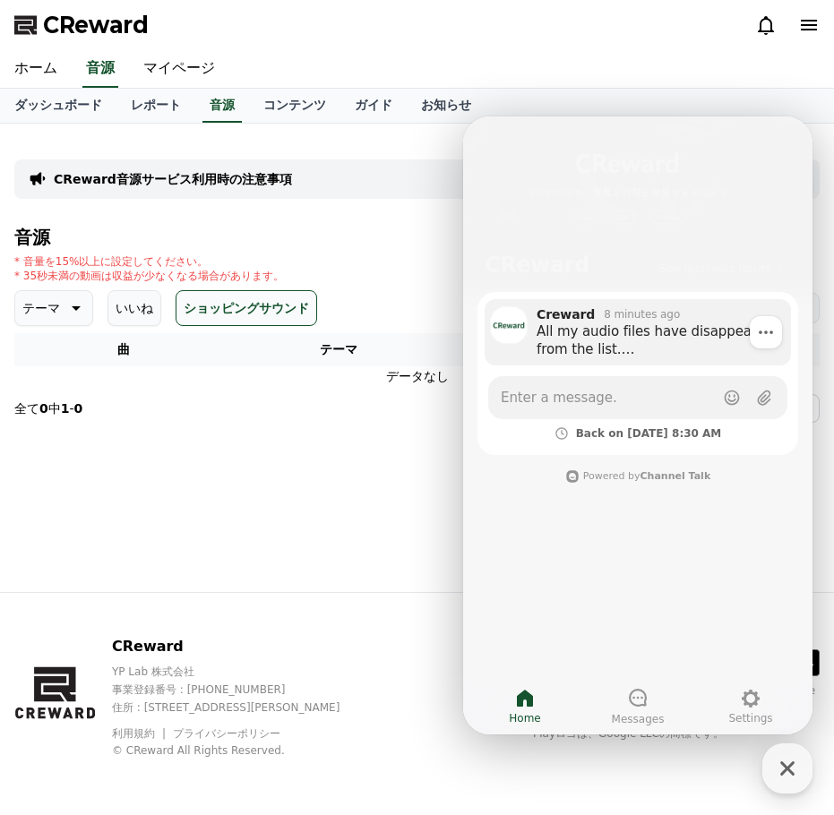
click at [638, 342] on div "All my audio files have disappeared from the list. Why? Will they be restored?" at bounding box center [657, 340] width 242 height 36
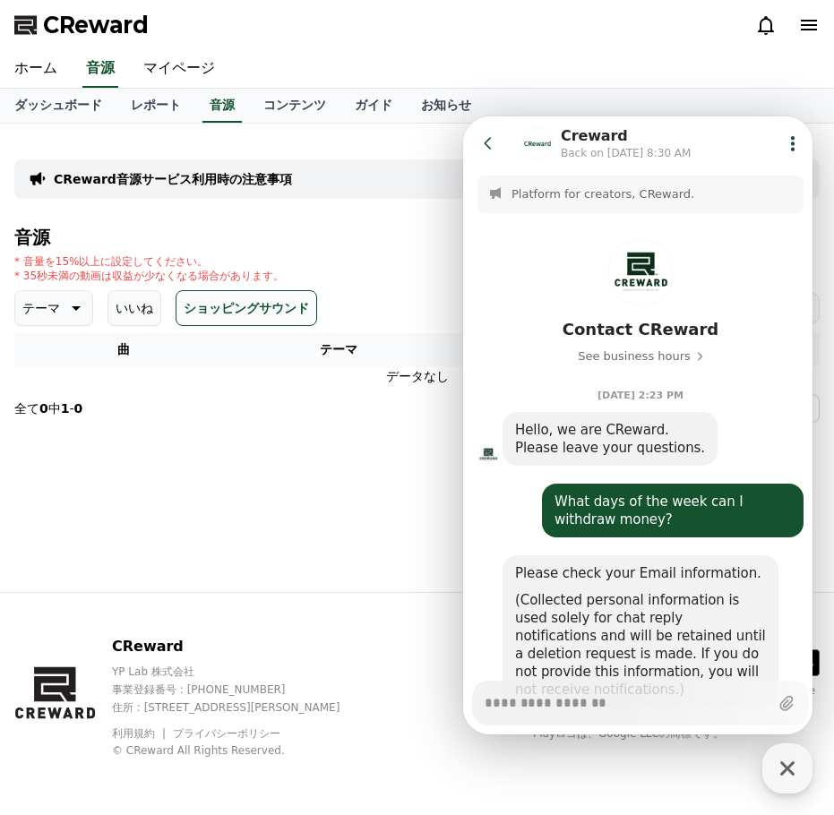
scroll to position [605, 0]
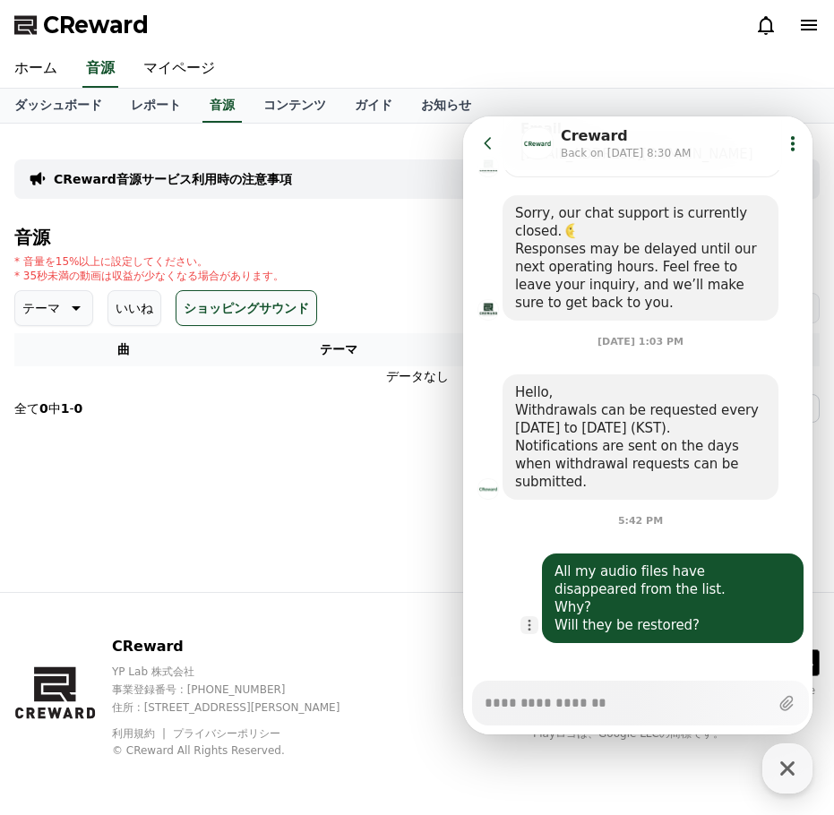
type textarea "*"
click at [529, 616] on button "Show context menu" at bounding box center [529, 625] width 18 height 18
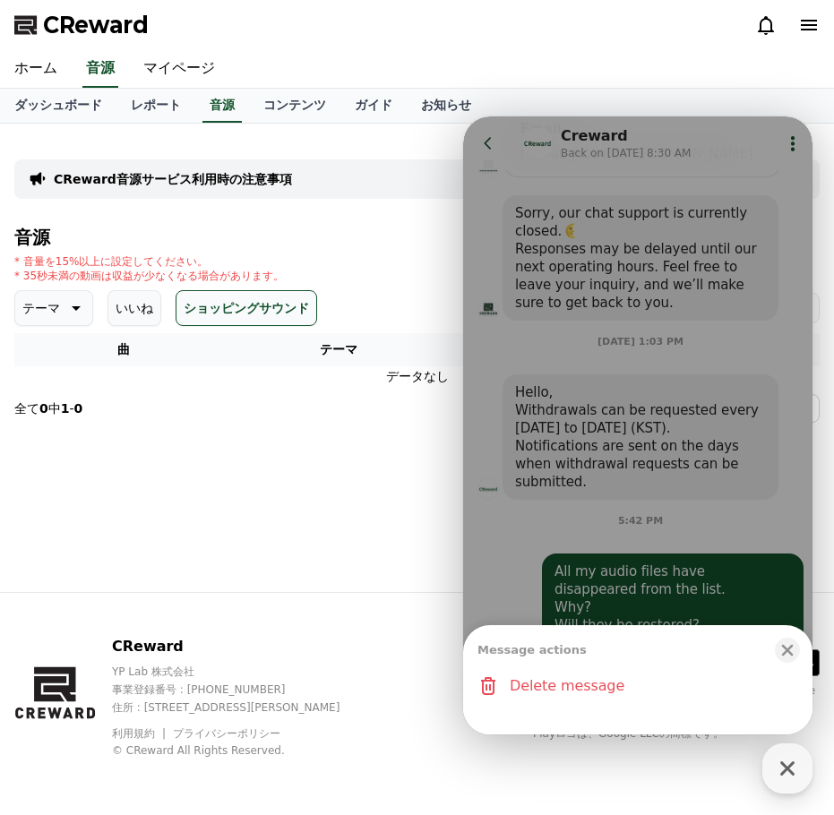
click at [572, 546] on div "Message actions Close bottom sheet modal Delete message" at bounding box center [637, 425] width 349 height 618
